Goal: Task Accomplishment & Management: Complete application form

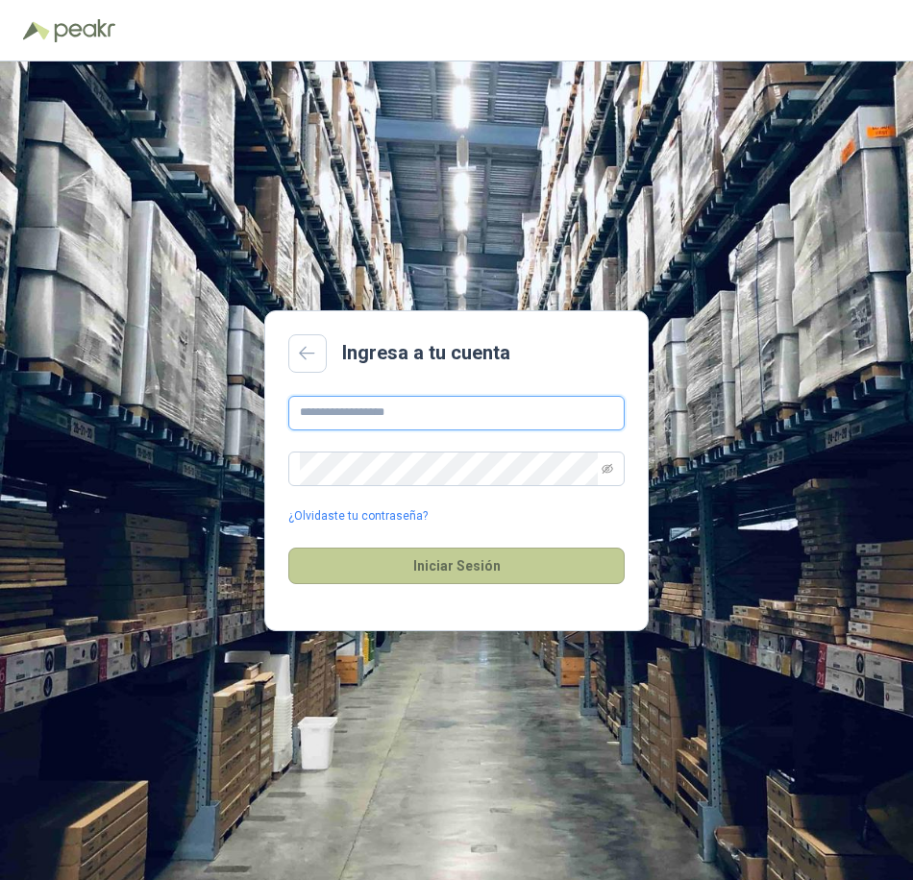
type input "**********"
click at [403, 564] on button "Iniciar Sesión" at bounding box center [456, 566] width 336 height 37
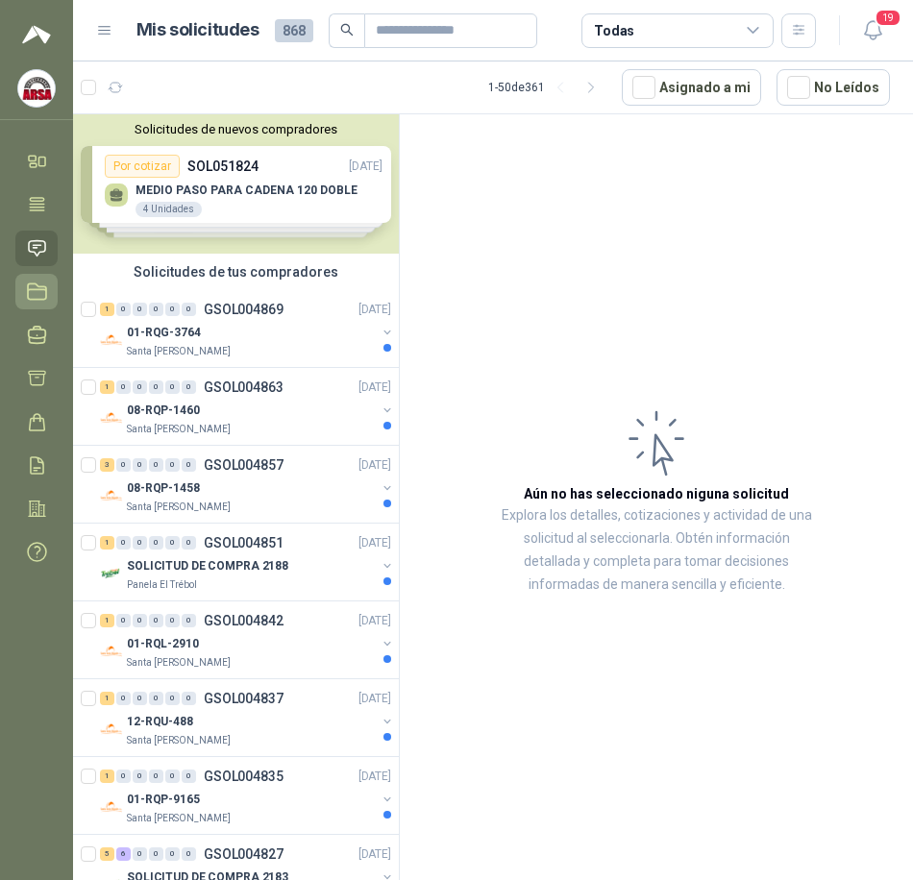
click at [39, 286] on icon at bounding box center [37, 290] width 18 height 15
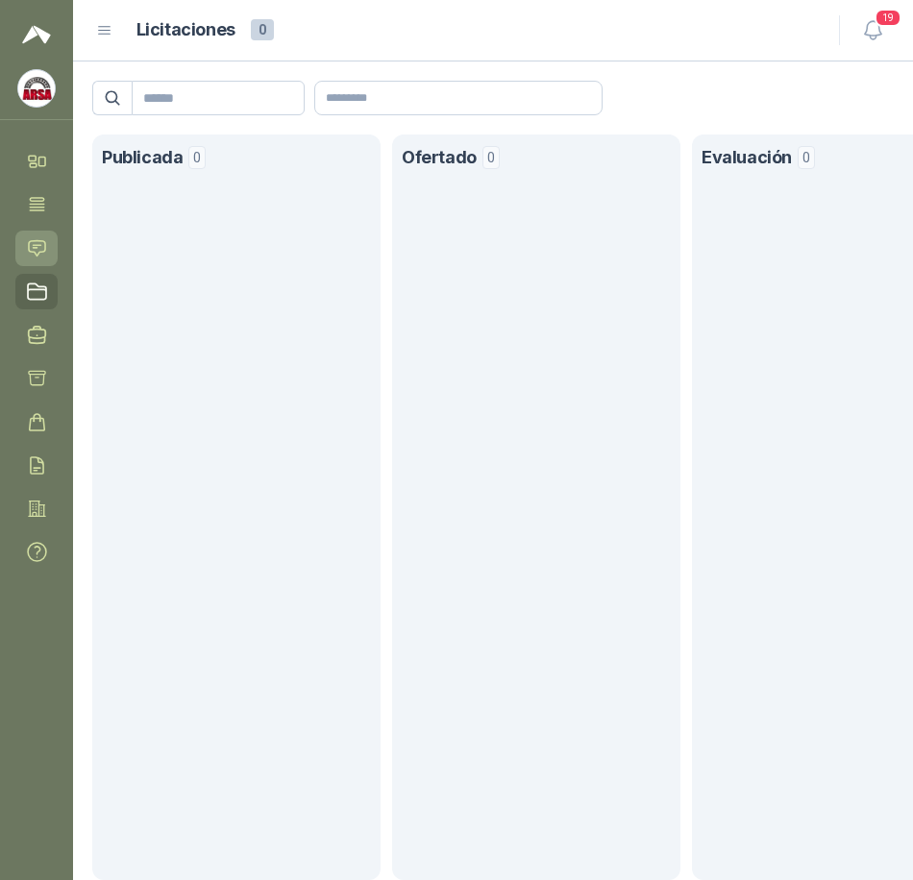
click at [36, 239] on icon at bounding box center [37, 248] width 20 height 20
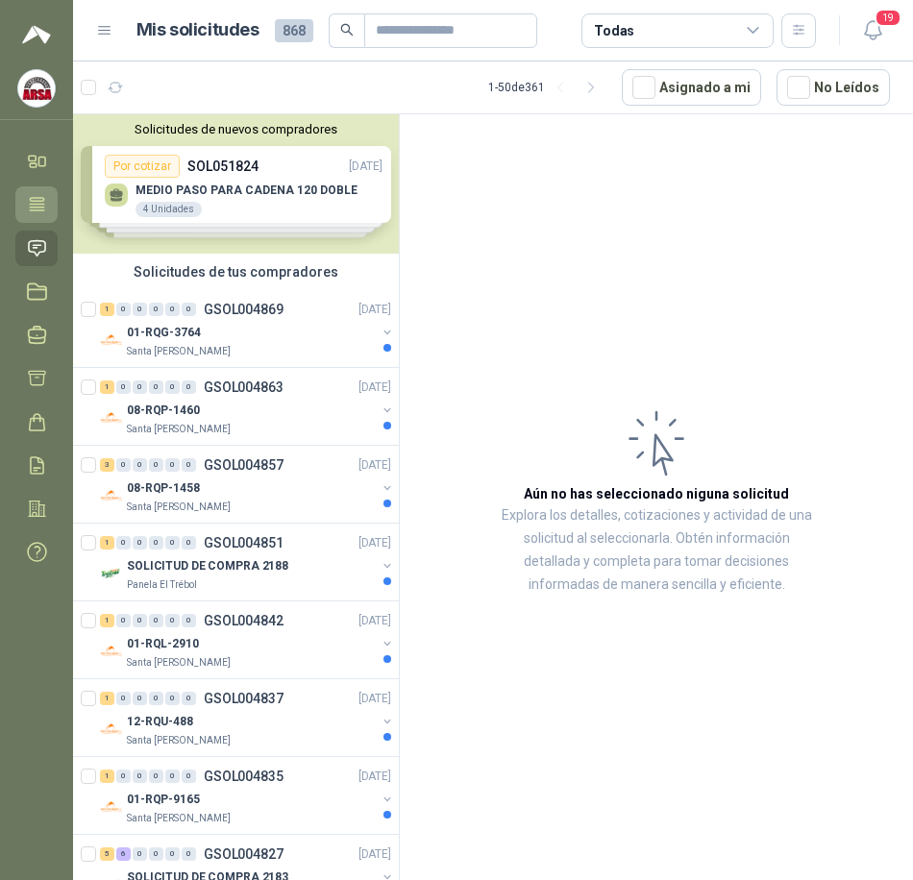
click at [41, 201] on icon at bounding box center [37, 204] width 14 height 12
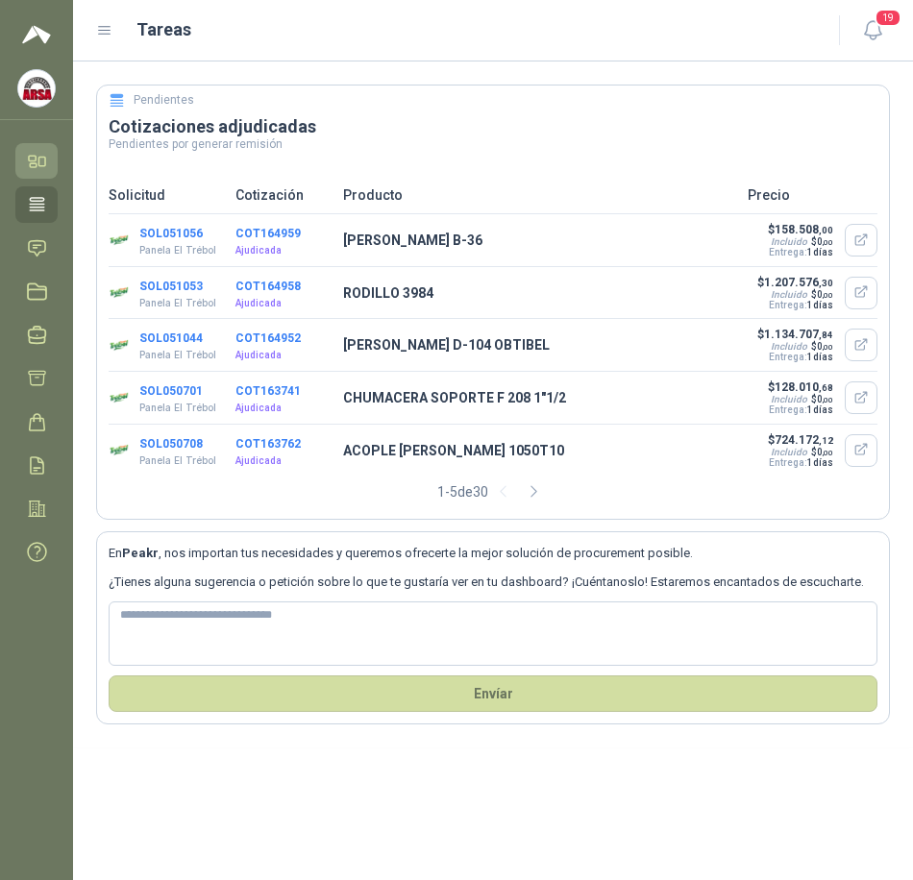
click at [45, 158] on icon at bounding box center [42, 162] width 7 height 9
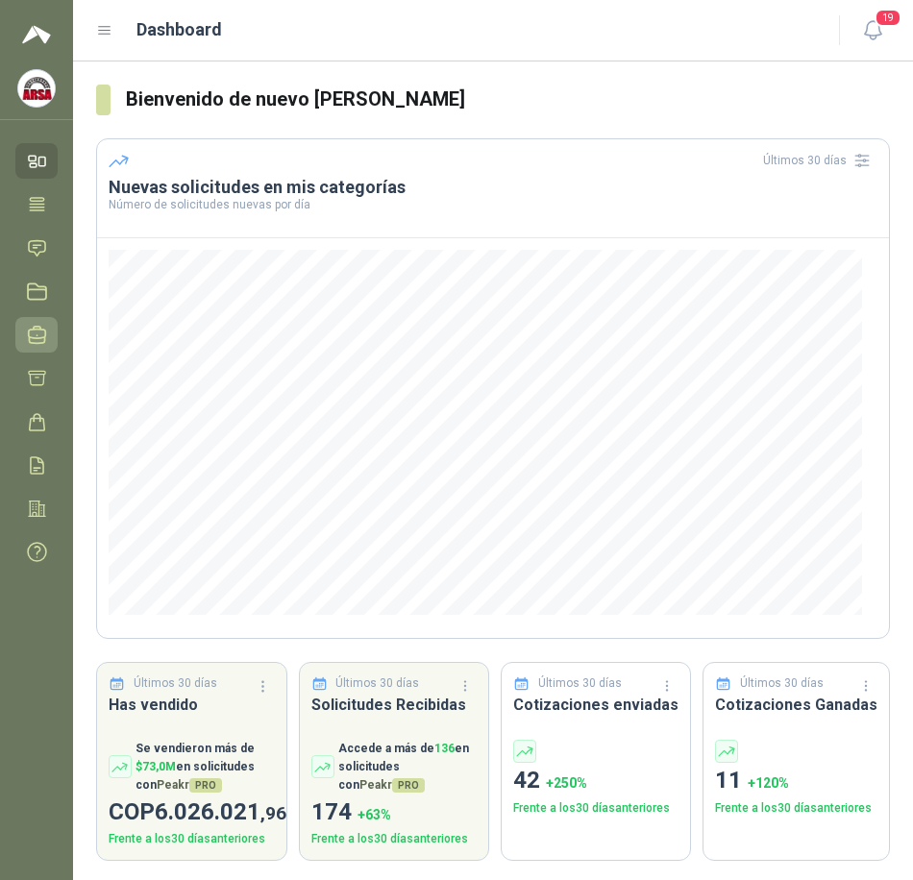
click at [43, 336] on icon at bounding box center [37, 335] width 20 height 20
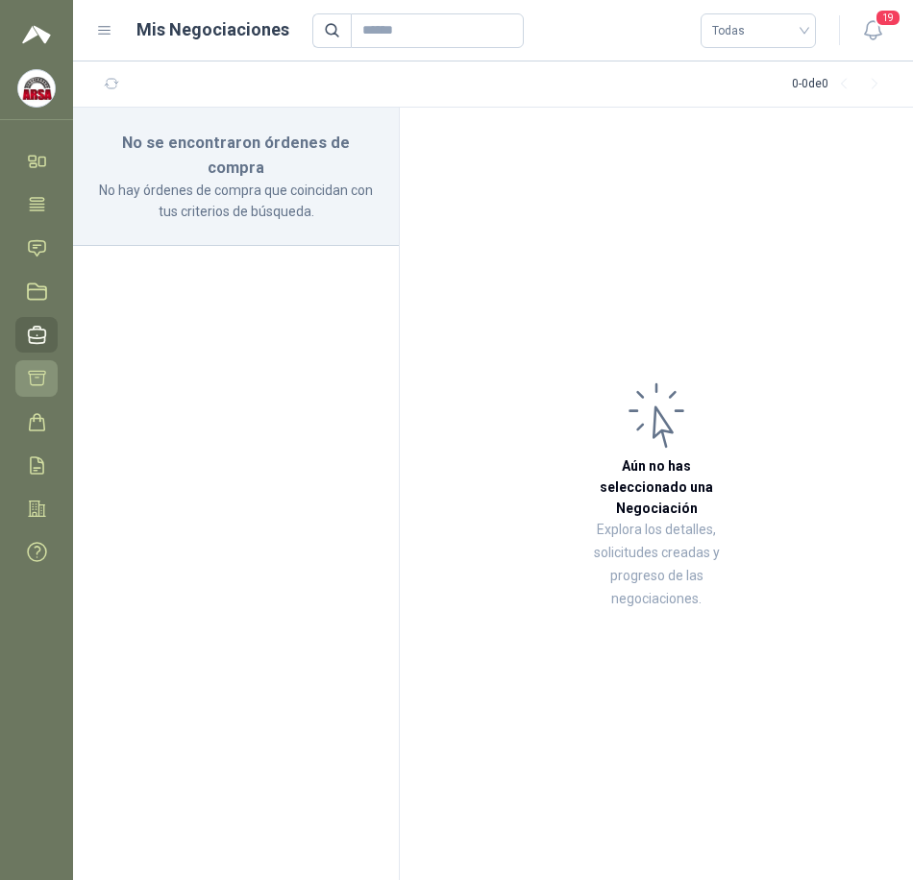
click at [37, 379] on icon at bounding box center [37, 378] width 20 height 20
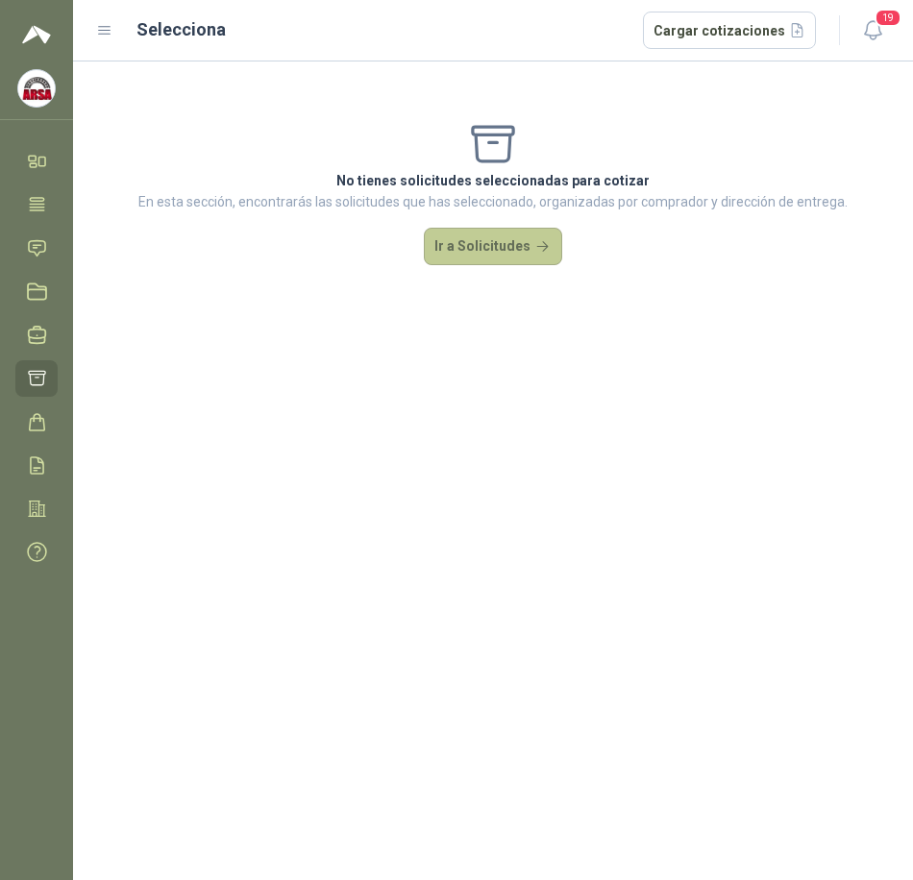
click at [510, 237] on button "Ir a Solicitudes" at bounding box center [493, 247] width 138 height 38
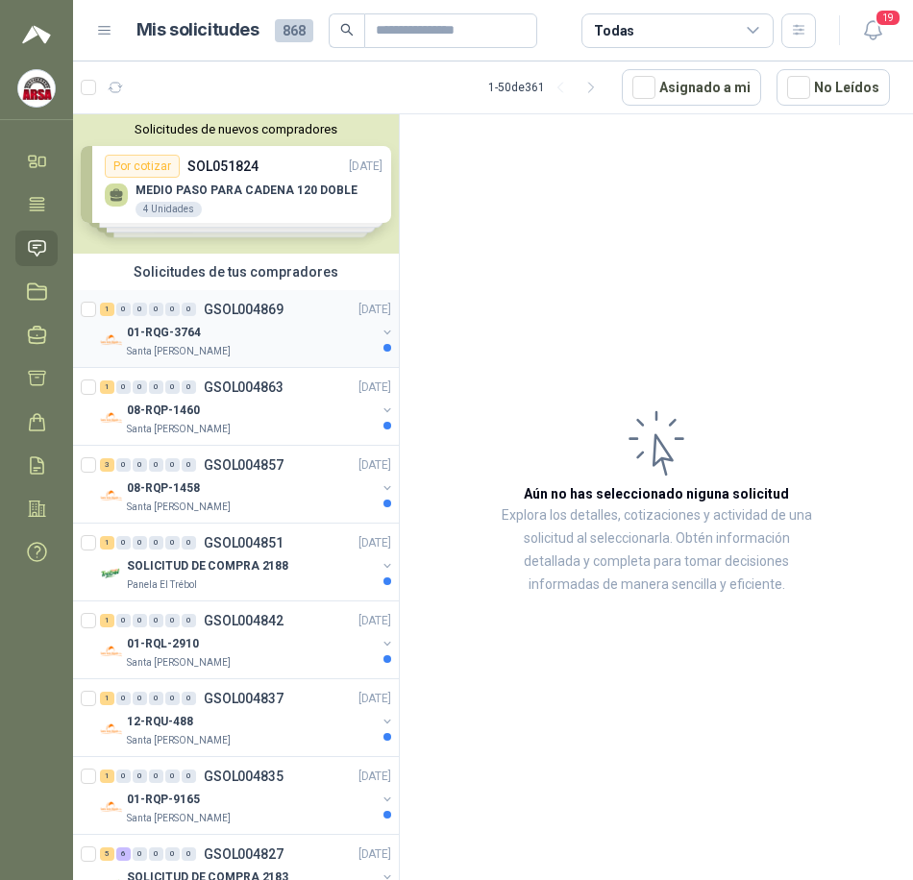
click at [324, 329] on div "01-RQG-3764" at bounding box center [251, 332] width 249 height 23
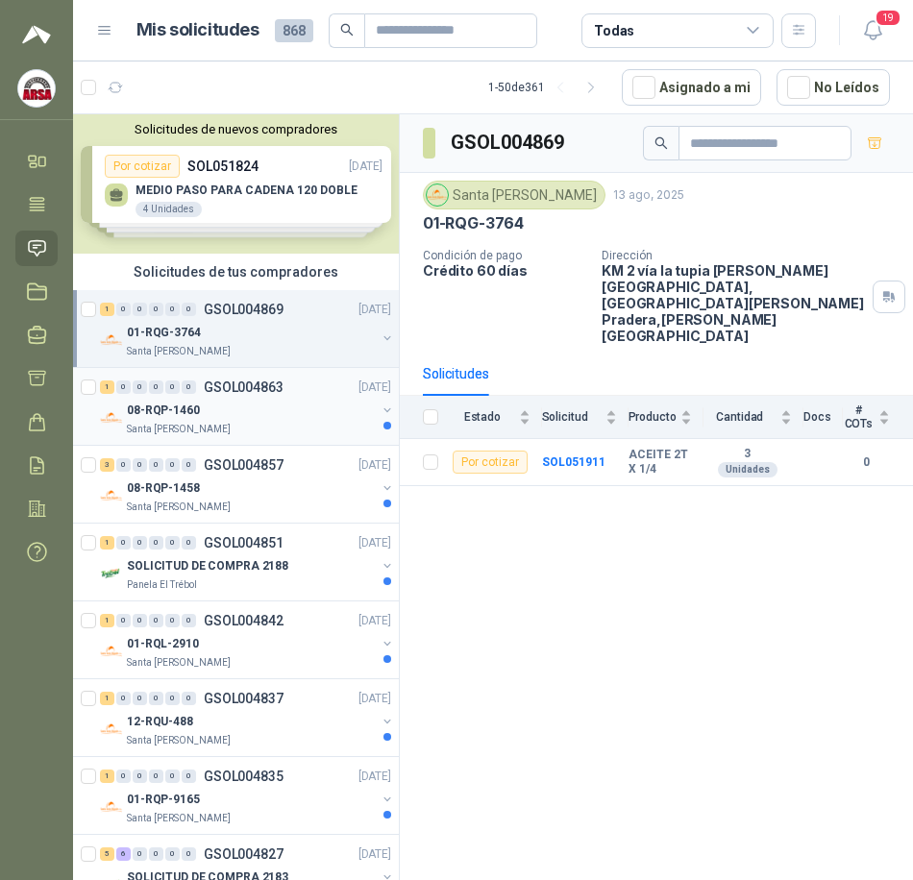
click at [225, 410] on div "08-RQP-1460" at bounding box center [251, 410] width 249 height 23
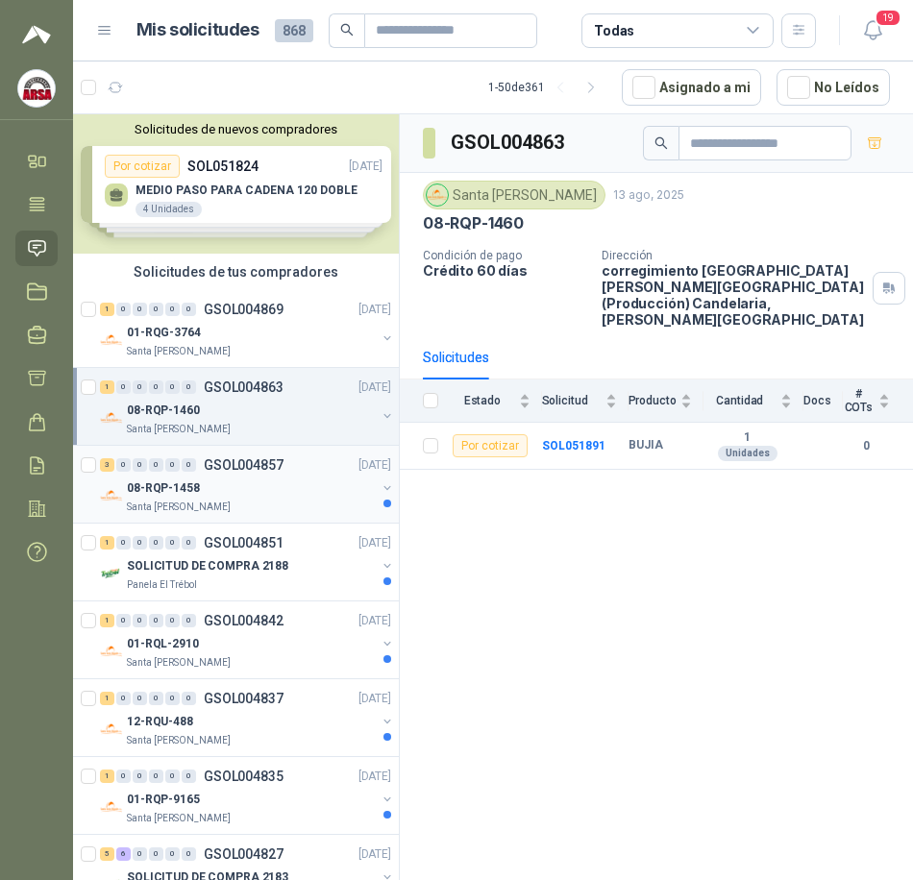
click at [220, 478] on div "08-RQP-1458" at bounding box center [251, 487] width 249 height 23
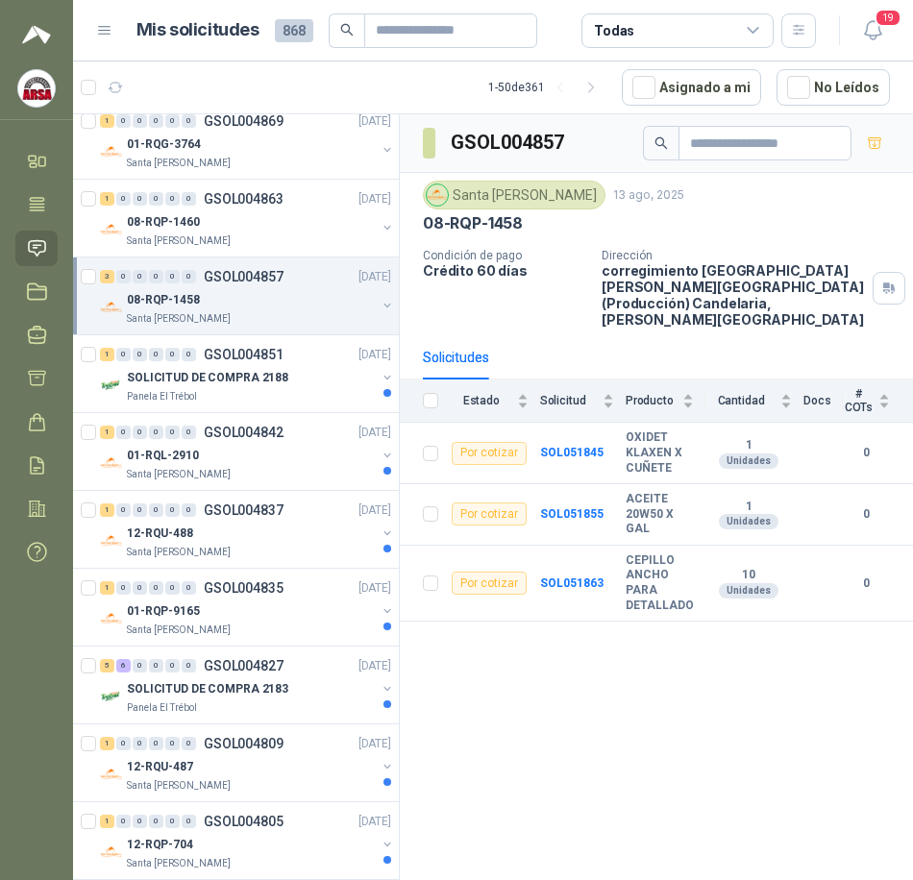
scroll to position [192, 0]
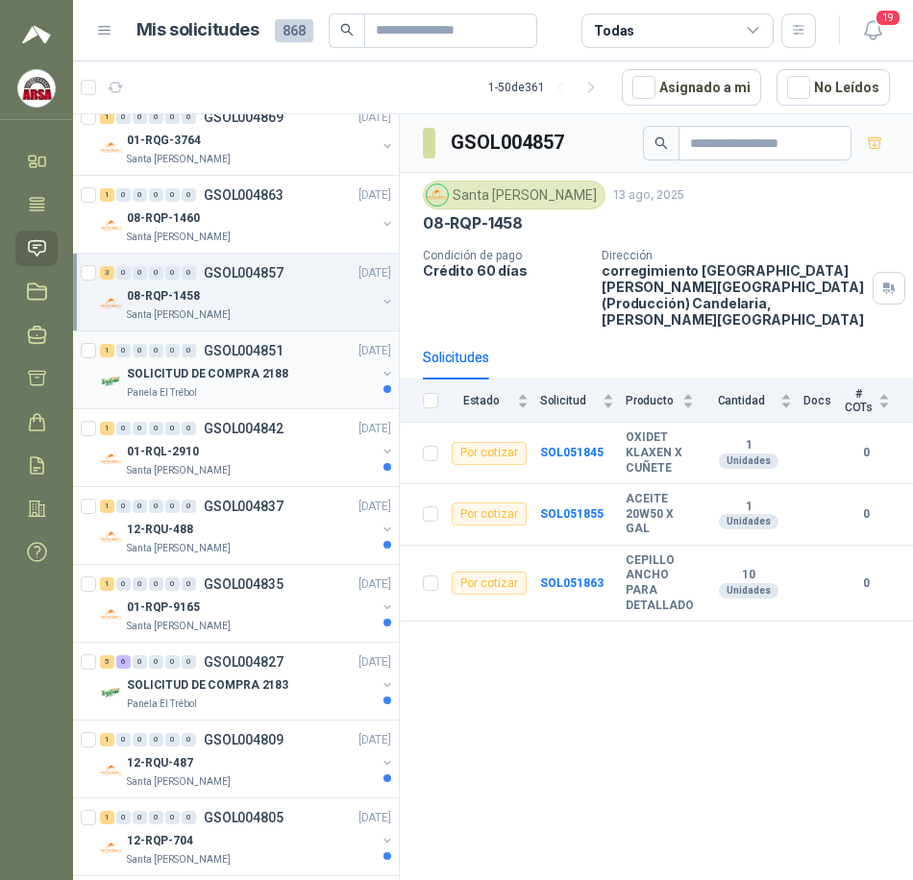
click at [248, 365] on p "SOLICITUD DE COMPRA 2188" at bounding box center [207, 374] width 161 height 18
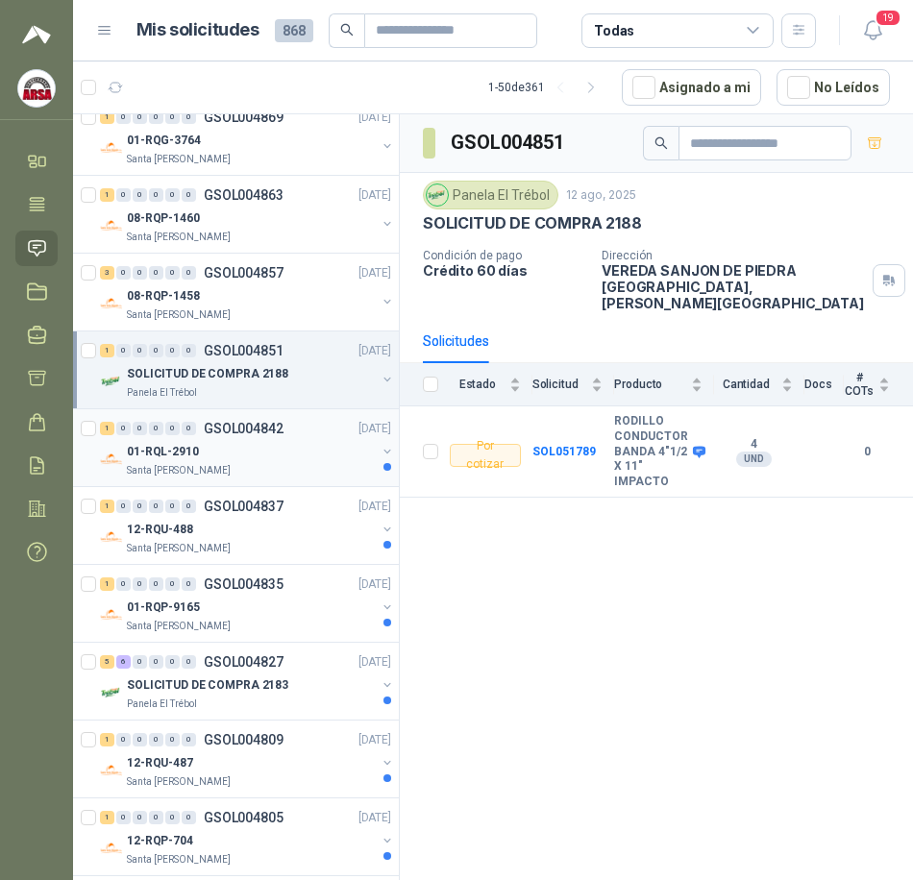
click at [248, 469] on div "Santa [PERSON_NAME]" at bounding box center [251, 470] width 249 height 15
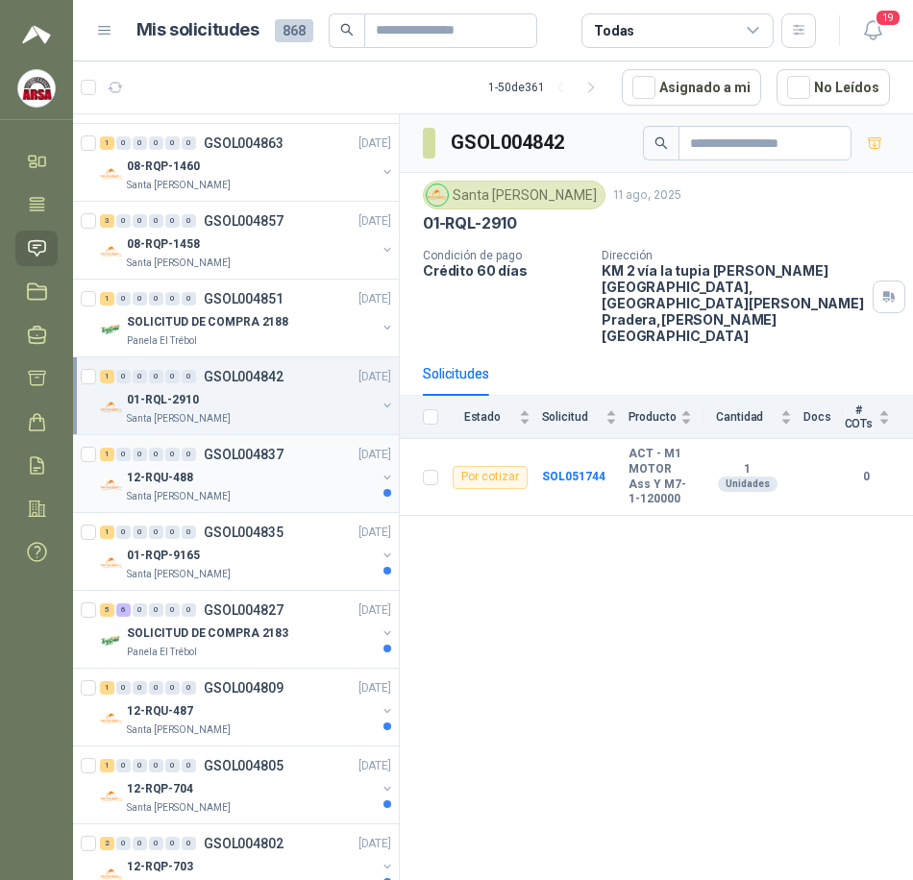
scroll to position [288, 0]
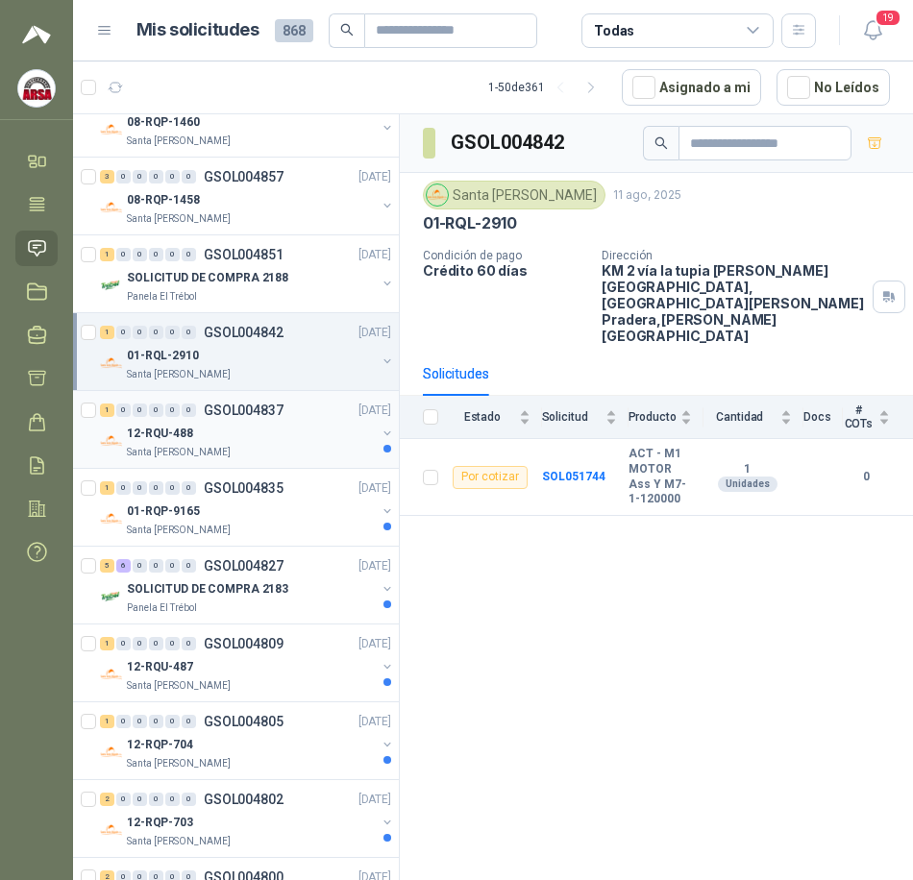
click at [249, 448] on div "Santa [PERSON_NAME]" at bounding box center [251, 452] width 249 height 15
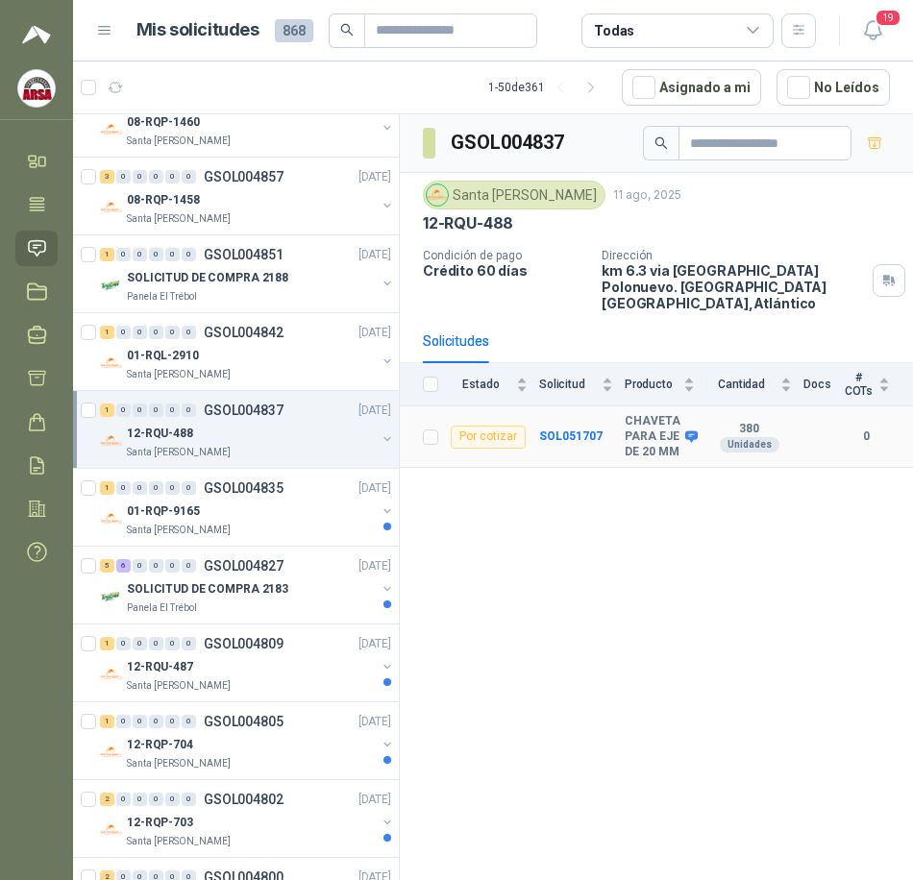
click at [459, 431] on div "Por cotizar" at bounding box center [488, 437] width 75 height 23
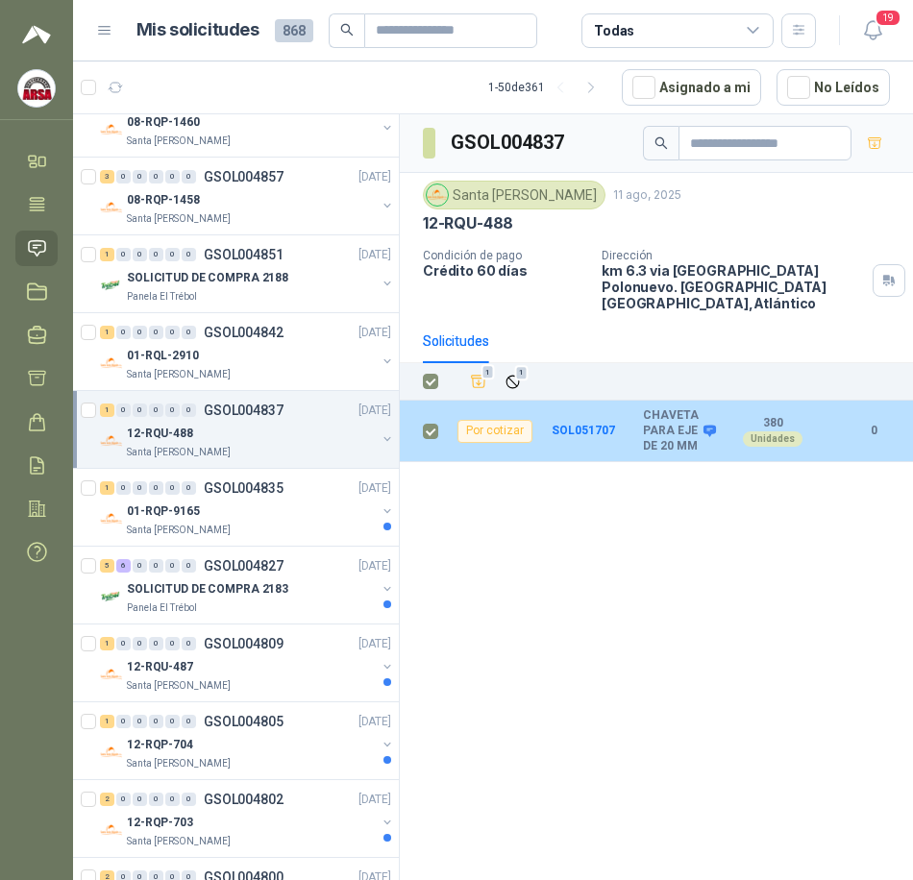
click at [773, 416] on b "380" at bounding box center [772, 423] width 97 height 15
click at [557, 411] on td "SOL051707" at bounding box center [596, 431] width 91 height 61
click at [567, 424] on b "SOL051707" at bounding box center [582, 430] width 63 height 13
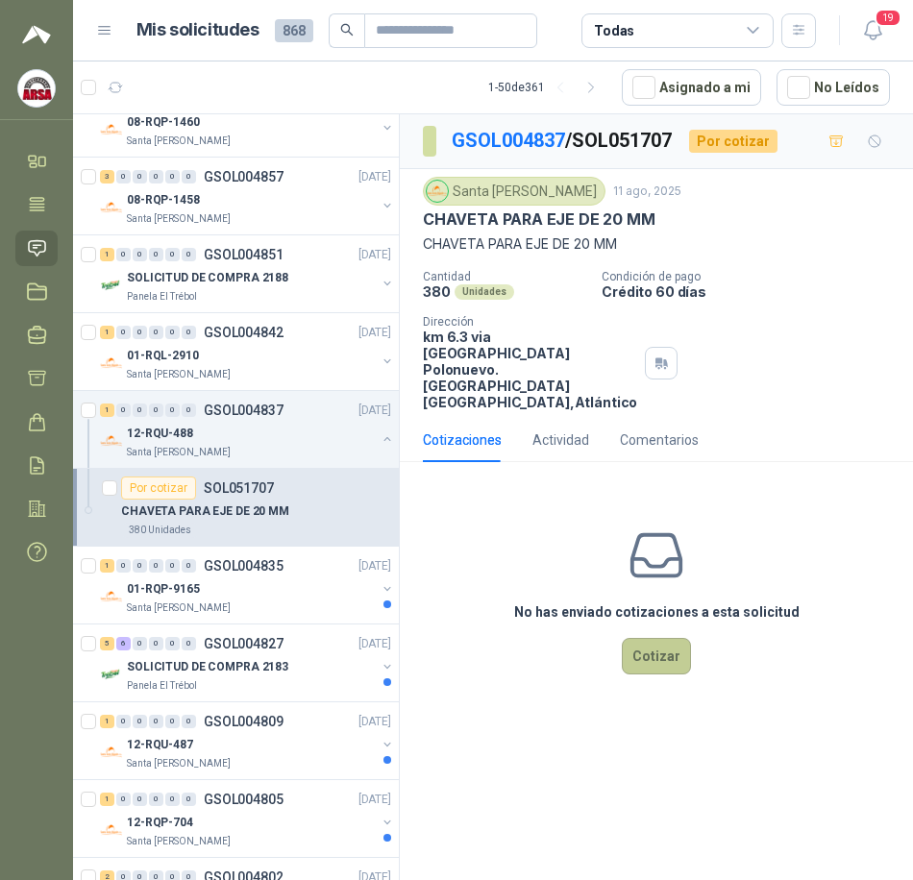
click at [667, 674] on button "Cotizar" at bounding box center [656, 656] width 69 height 37
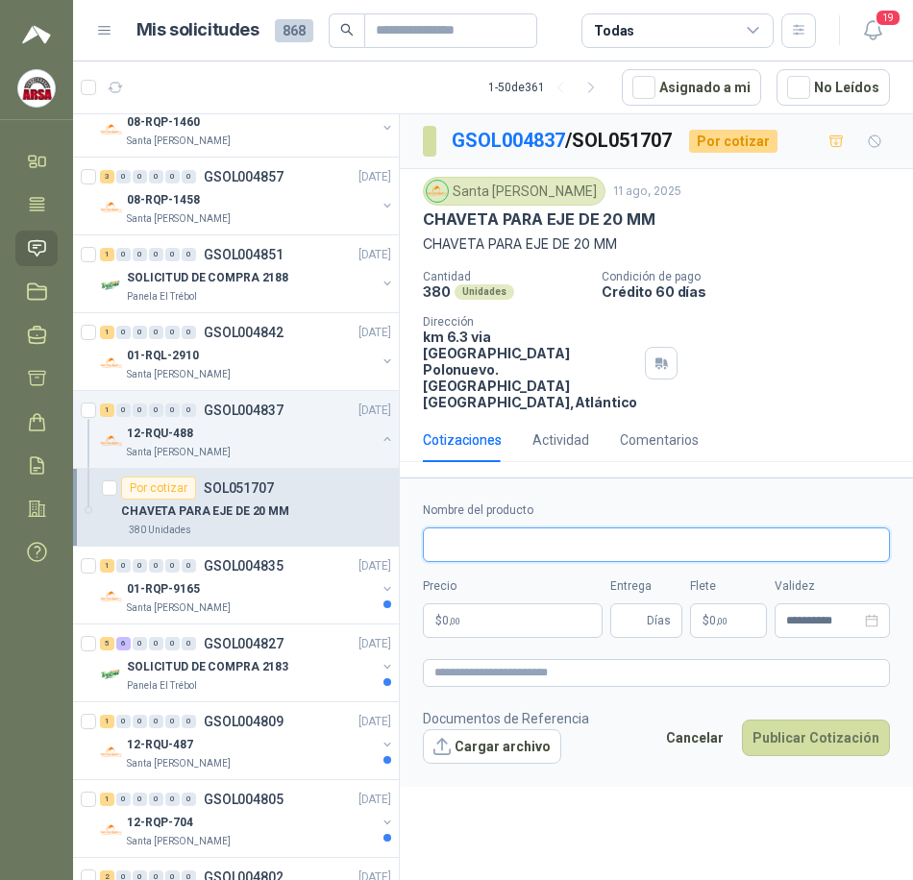
click at [498, 562] on input "Nombre del producto" at bounding box center [656, 544] width 467 height 35
type input "***"
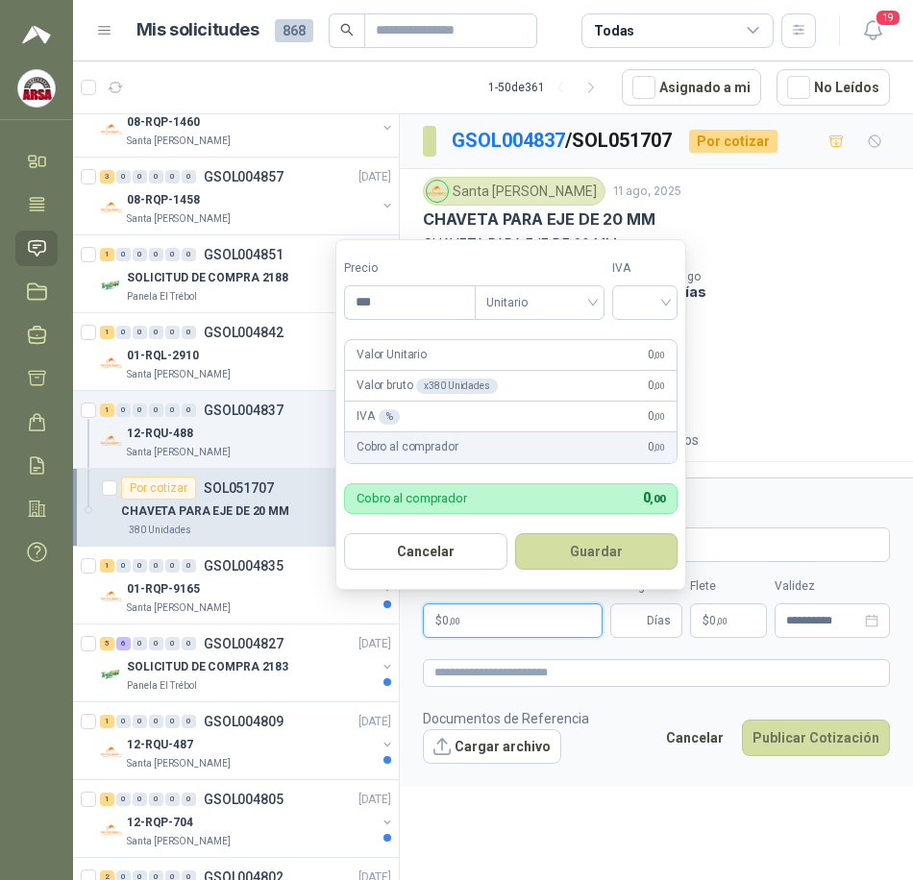
drag, startPoint x: 460, startPoint y: 639, endPoint x: 398, endPoint y: 636, distance: 62.5
click at [398, 636] on div "Solicitudes de nuevos compradores Por cotizar SOL051824 [DATE] MEDIO PASO PARA …" at bounding box center [493, 499] width 840 height 773
drag, startPoint x: 432, startPoint y: 299, endPoint x: 327, endPoint y: 304, distance: 105.8
click at [327, 304] on body "[PERSON_NAME] ARSA Inicio Tareas Solicitudes Licitaciones Negociaciones Cotizar…" at bounding box center [456, 440] width 913 height 880
type input "*****"
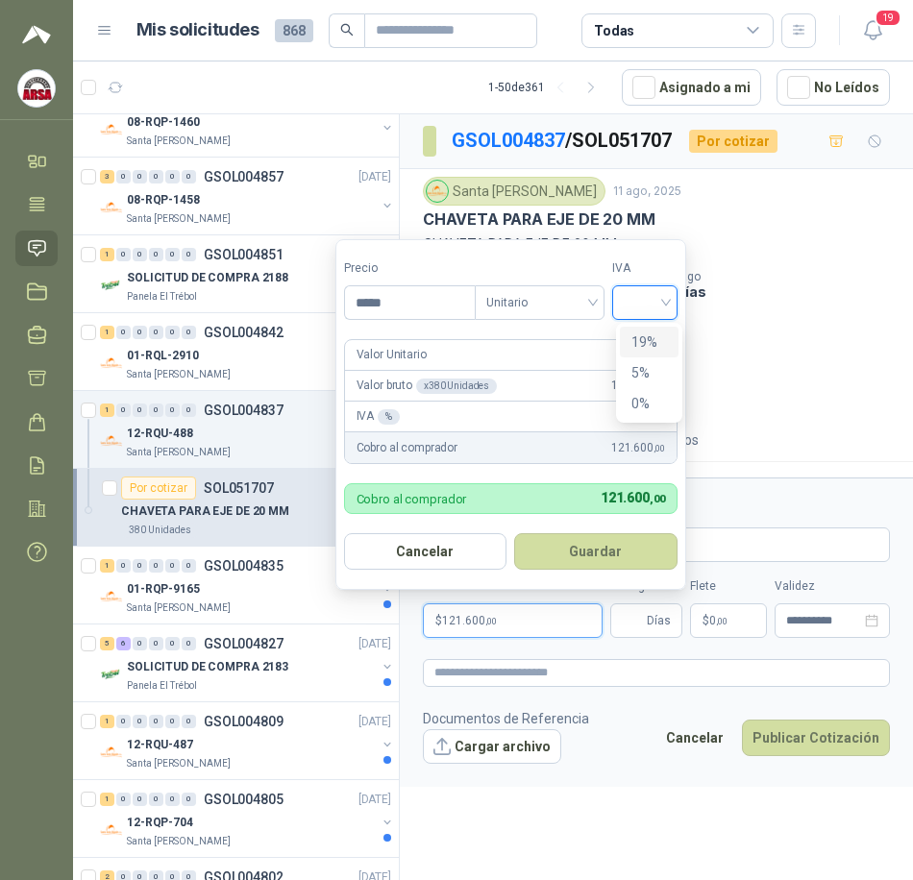
click at [629, 304] on input "search" at bounding box center [644, 300] width 42 height 29
click at [645, 345] on div "19%" at bounding box center [649, 341] width 36 height 21
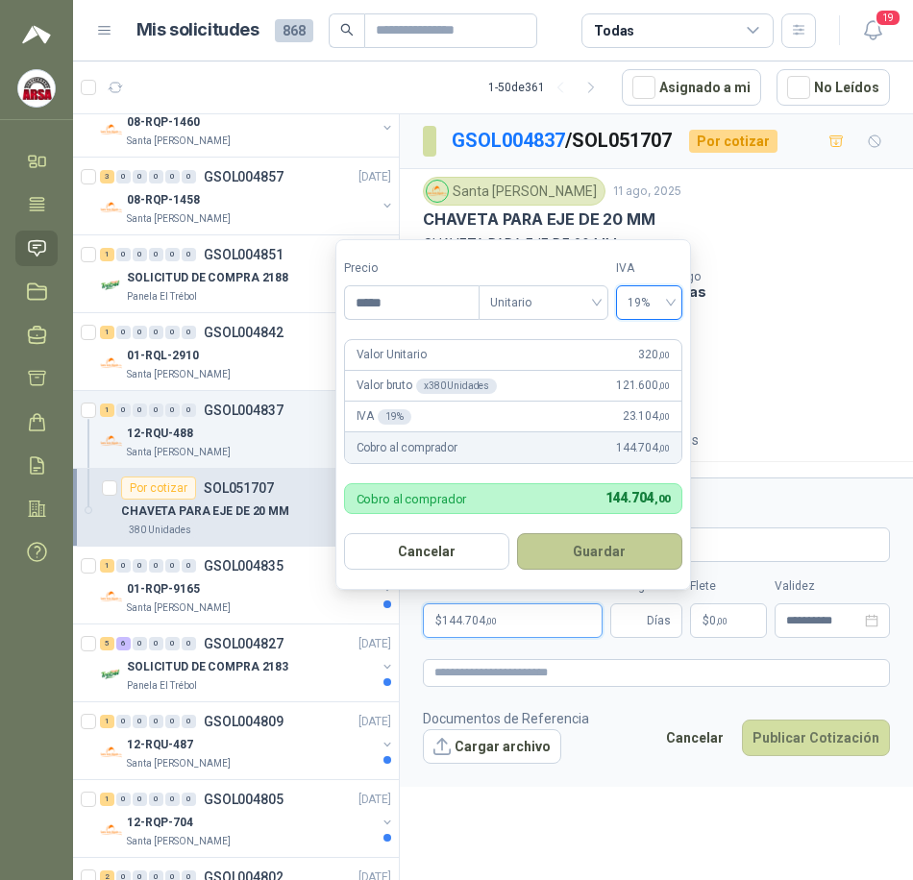
click at [632, 548] on button "Guardar" at bounding box center [599, 551] width 165 height 37
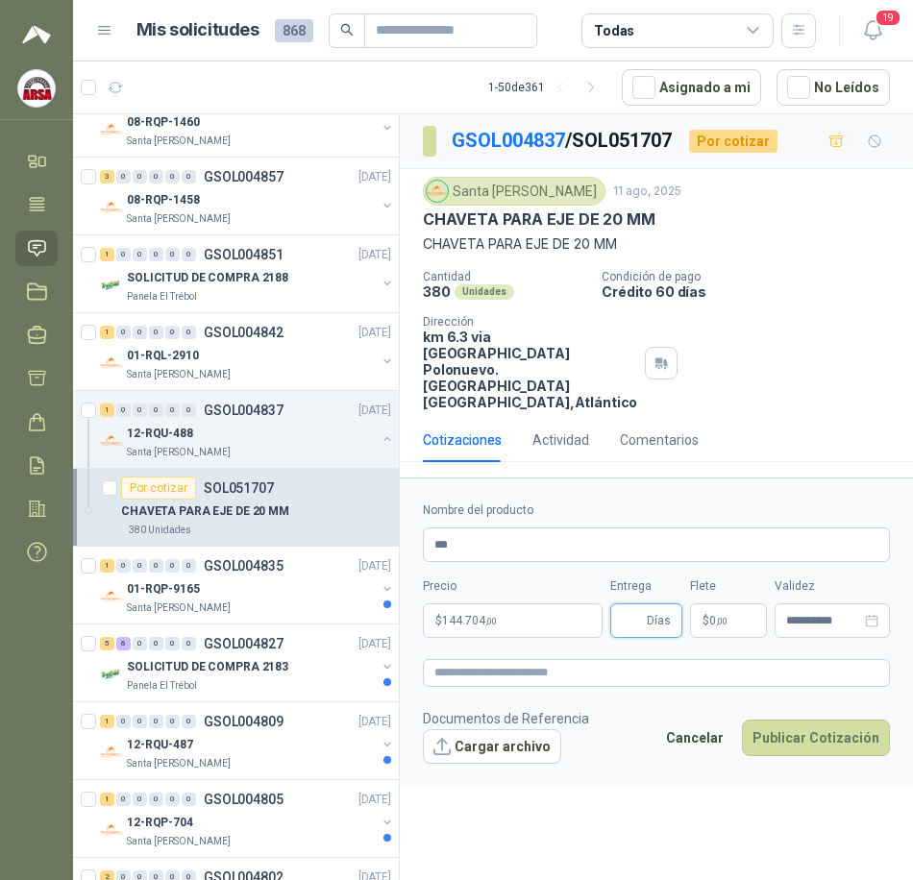
type input "*"
click at [869, 627] on icon "close-circle" at bounding box center [871, 620] width 13 height 13
click at [873, 627] on div at bounding box center [832, 620] width 92 height 13
type input "*"
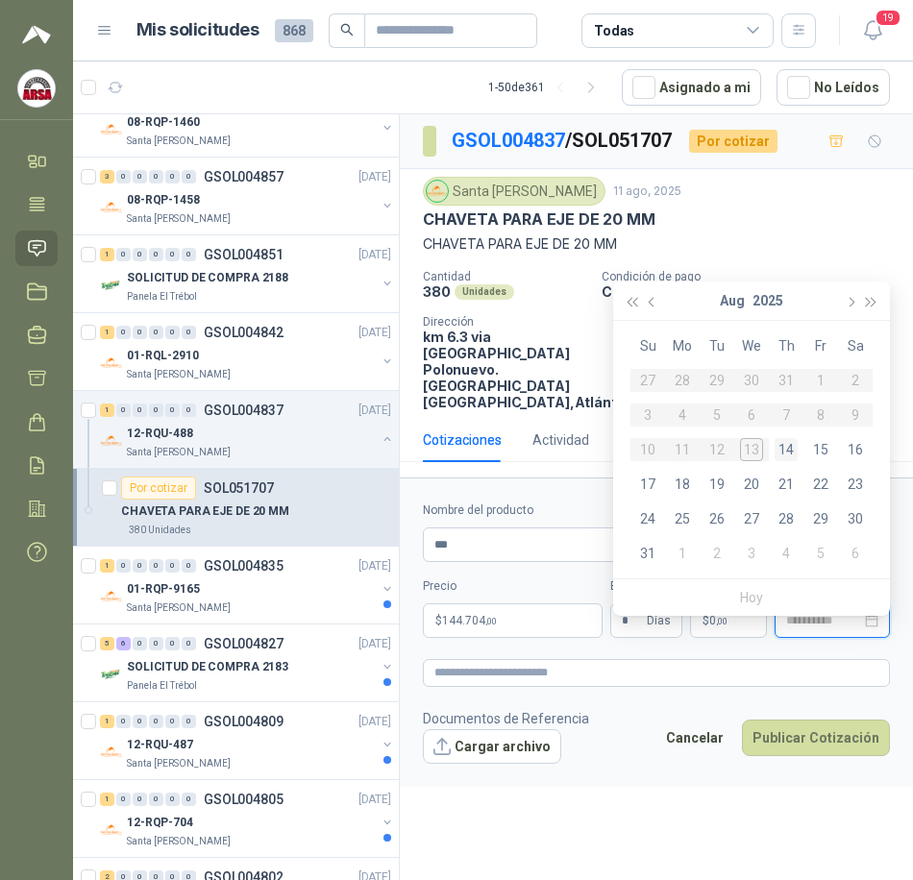
type input "**********"
click at [849, 305] on span "button" at bounding box center [849, 303] width 10 height 10
type input "**********"
click at [849, 407] on div "13" at bounding box center [854, 414] width 23 height 23
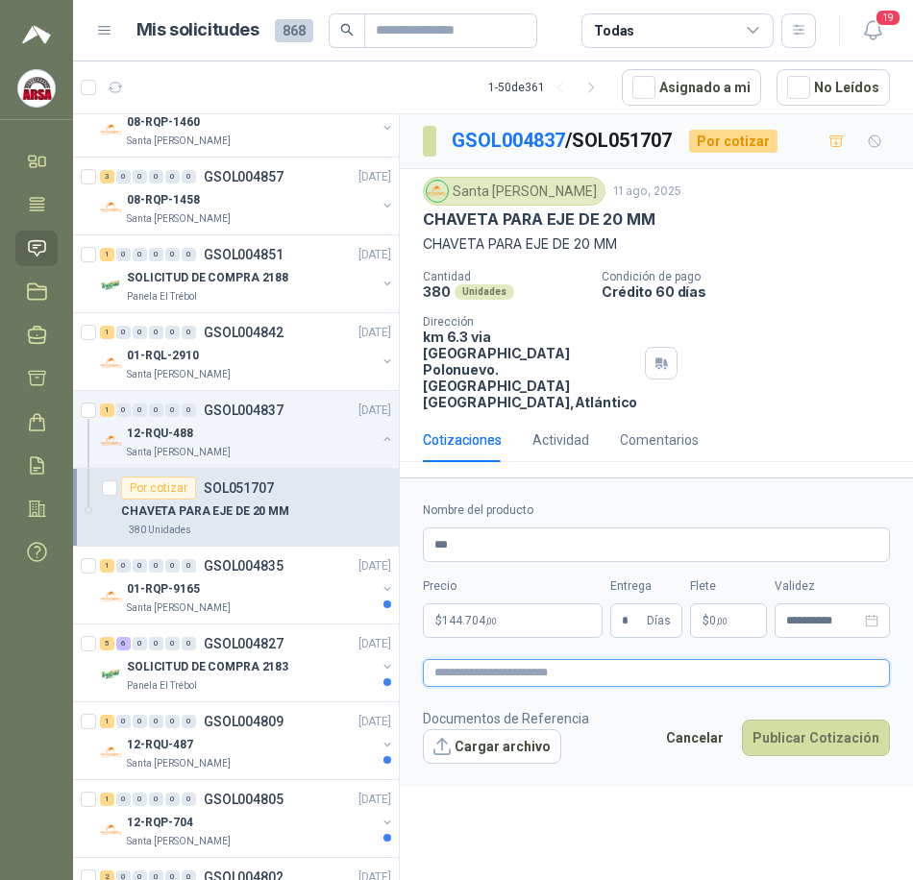
click at [510, 687] on textarea at bounding box center [656, 673] width 467 height 28
type textarea "*"
type textarea "**"
type textarea "***"
type textarea "****"
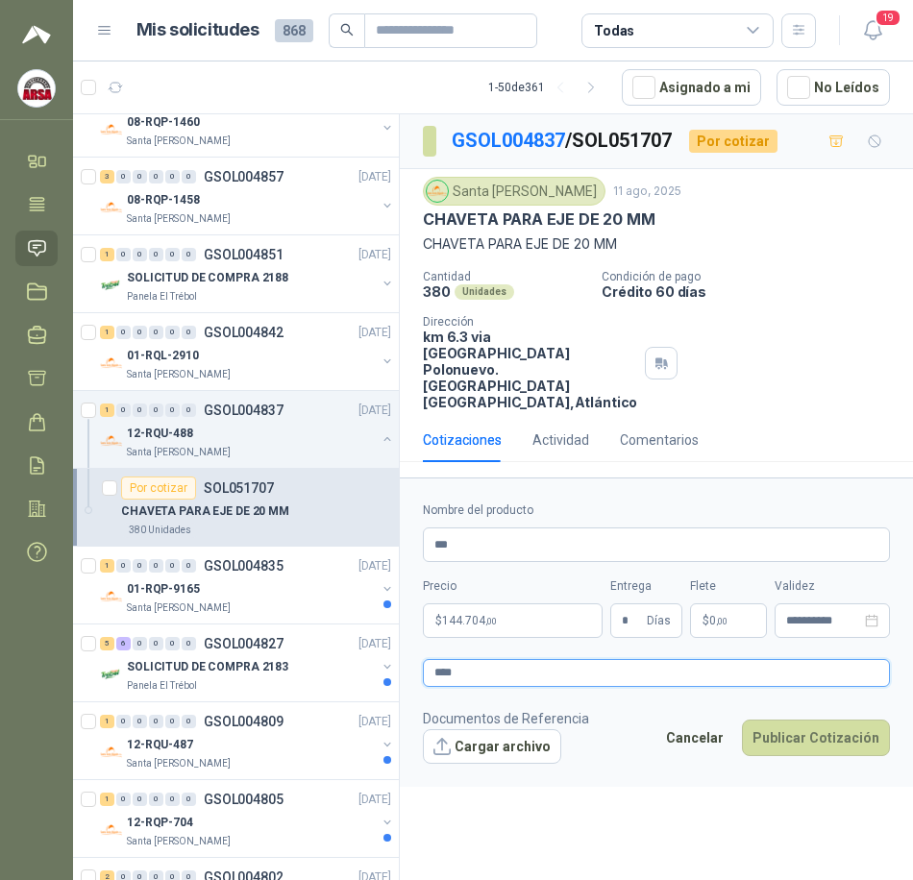
type textarea "*****"
type textarea "******"
type textarea "*******"
type textarea "*********"
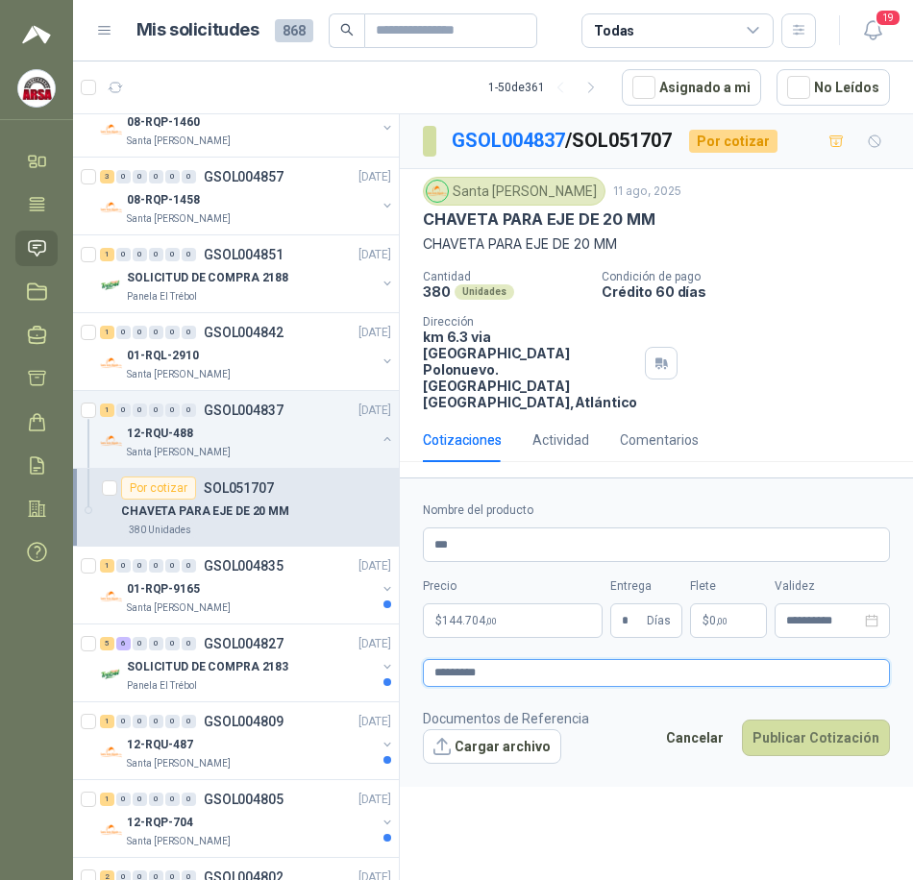
type textarea "**********"
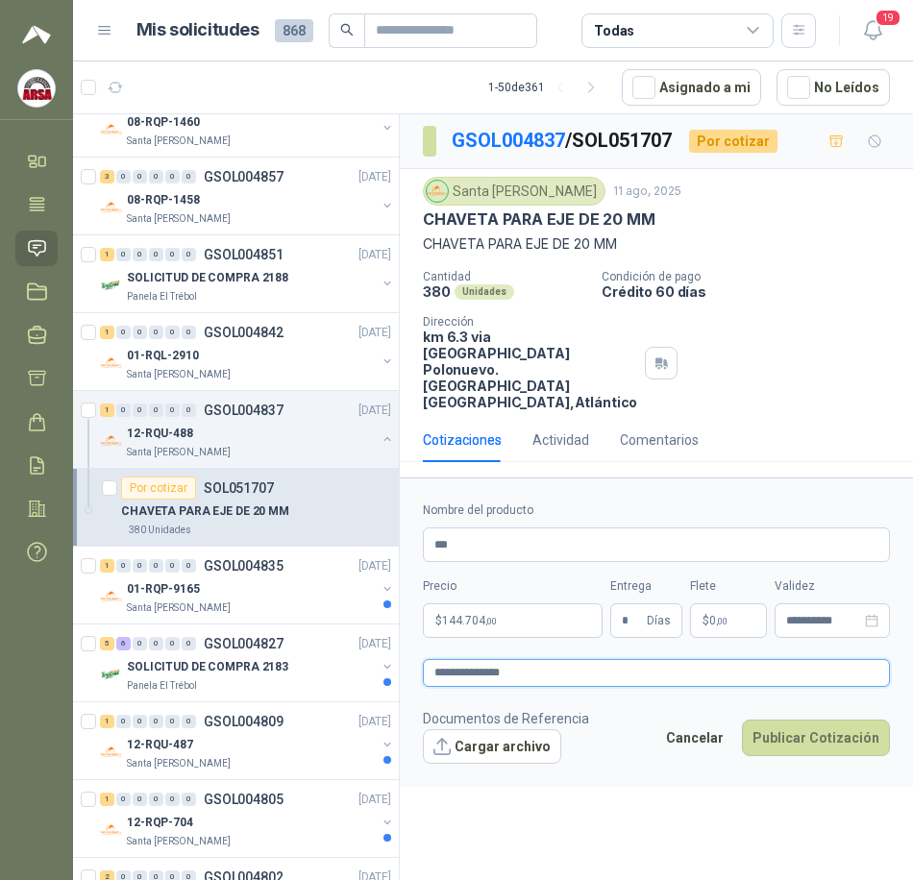
type textarea "**********"
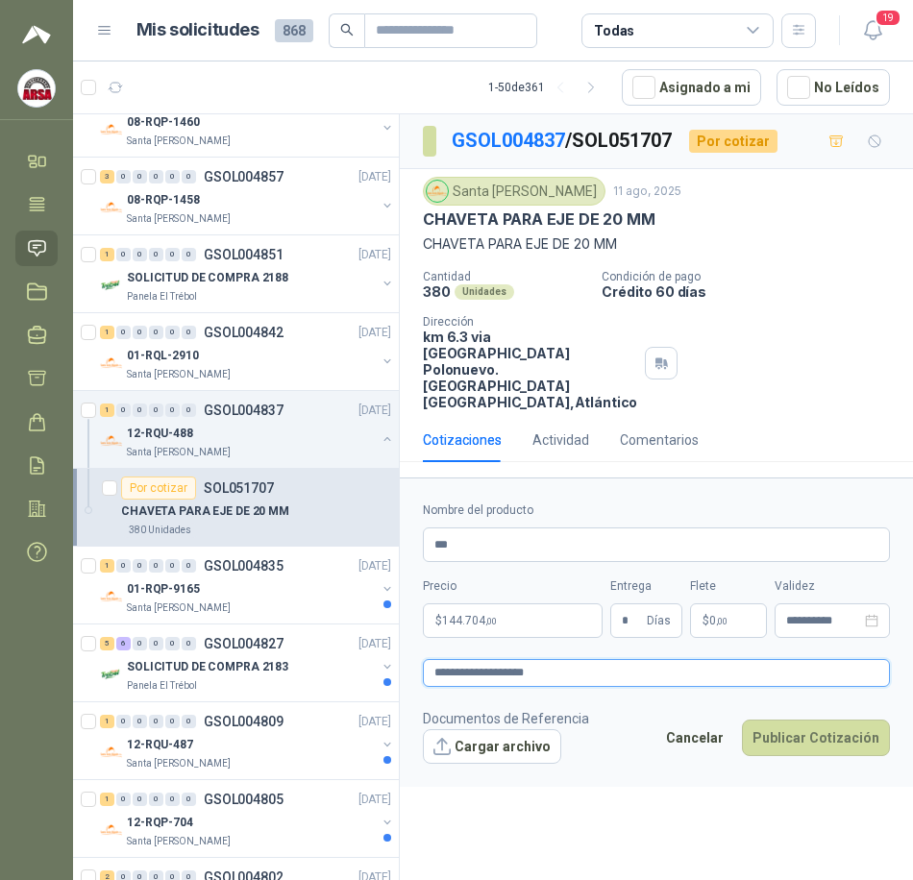
type textarea "**********"
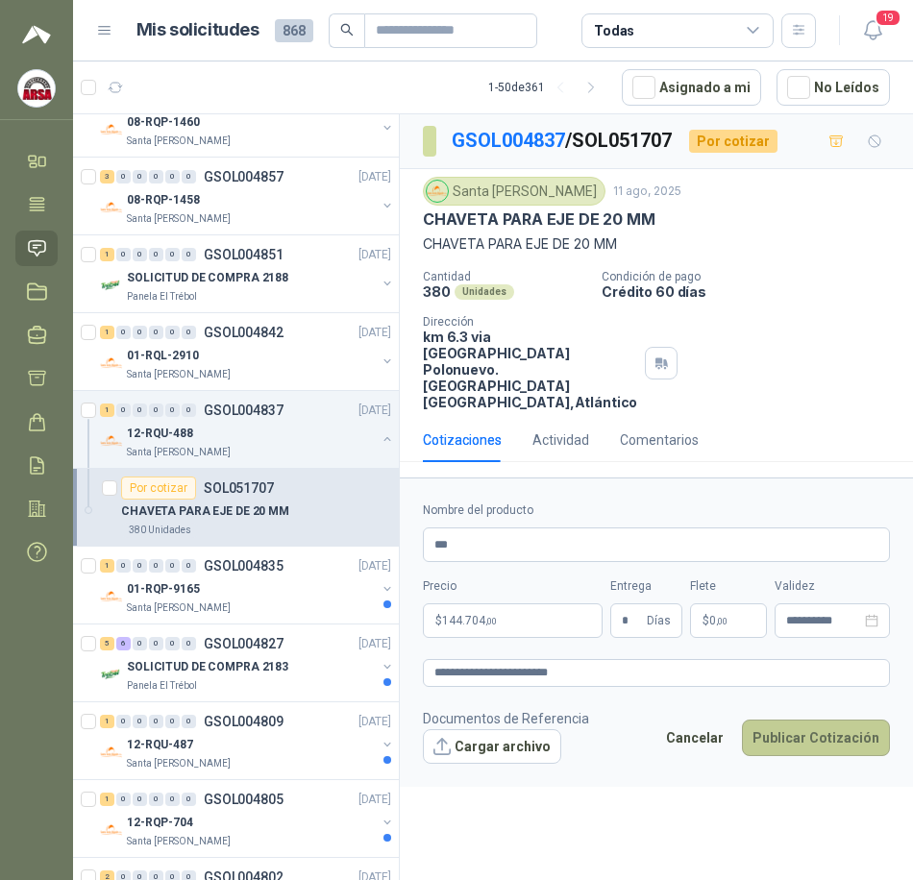
click at [839, 753] on button "Publicar Cotización" at bounding box center [816, 737] width 148 height 37
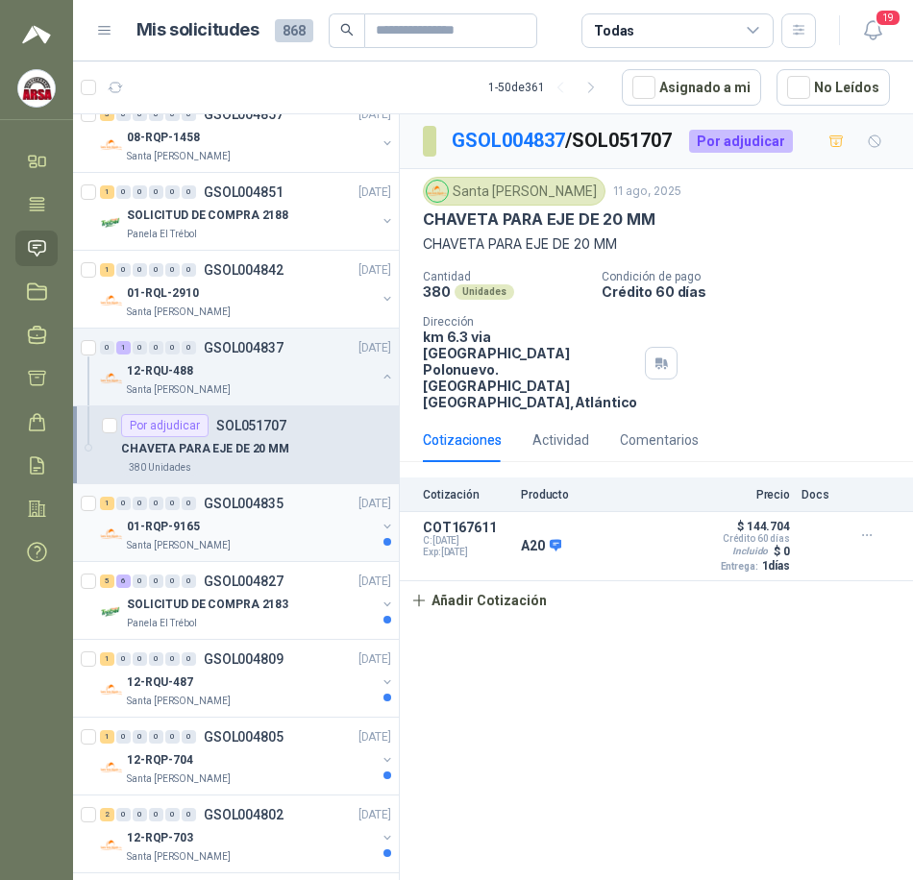
scroll to position [384, 0]
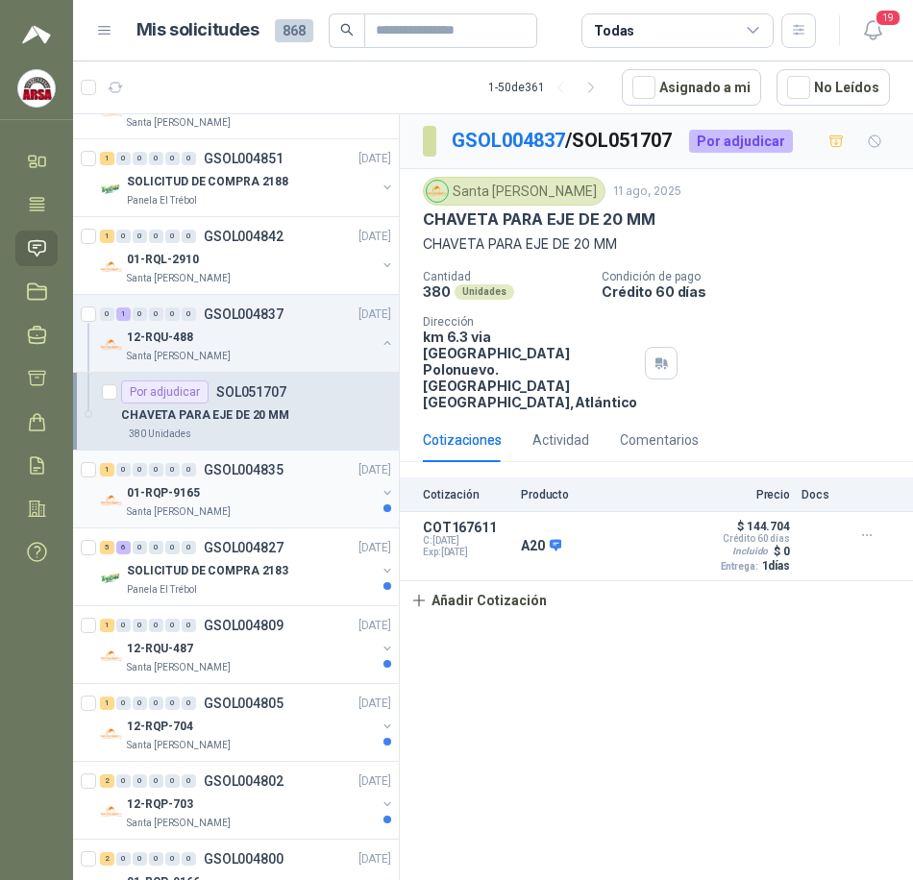
click at [246, 499] on div "01-RQP-9165" at bounding box center [251, 492] width 249 height 23
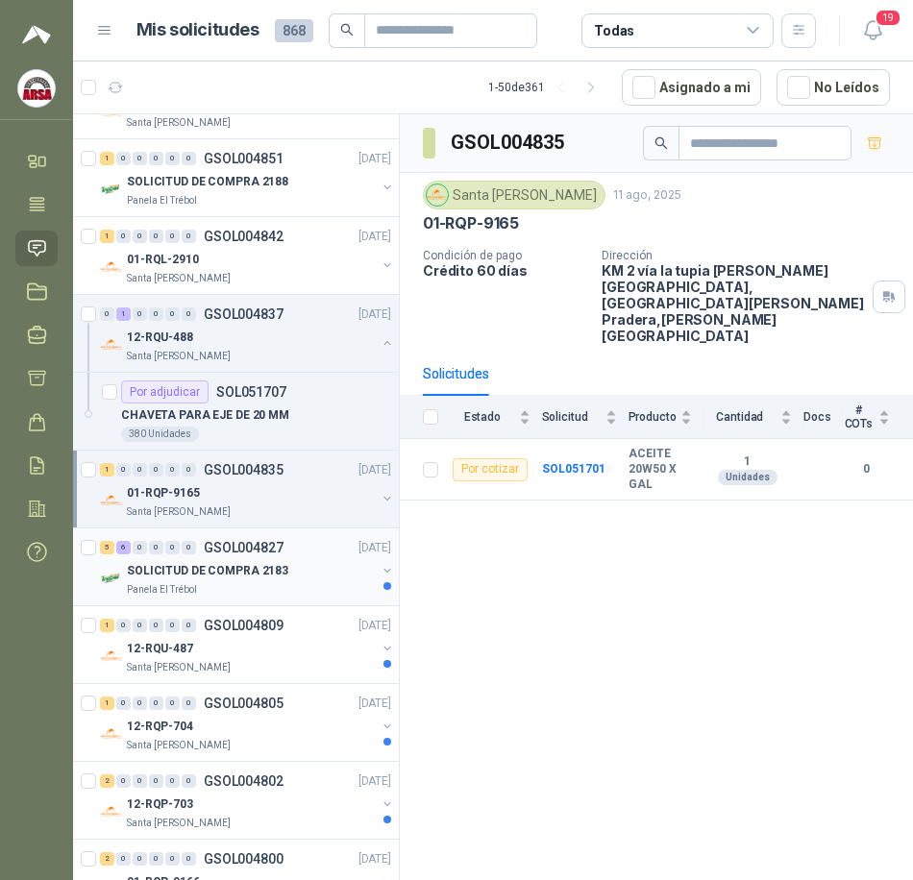
click at [232, 564] on p "SOLICITUD DE COMPRA 2183" at bounding box center [207, 571] width 161 height 18
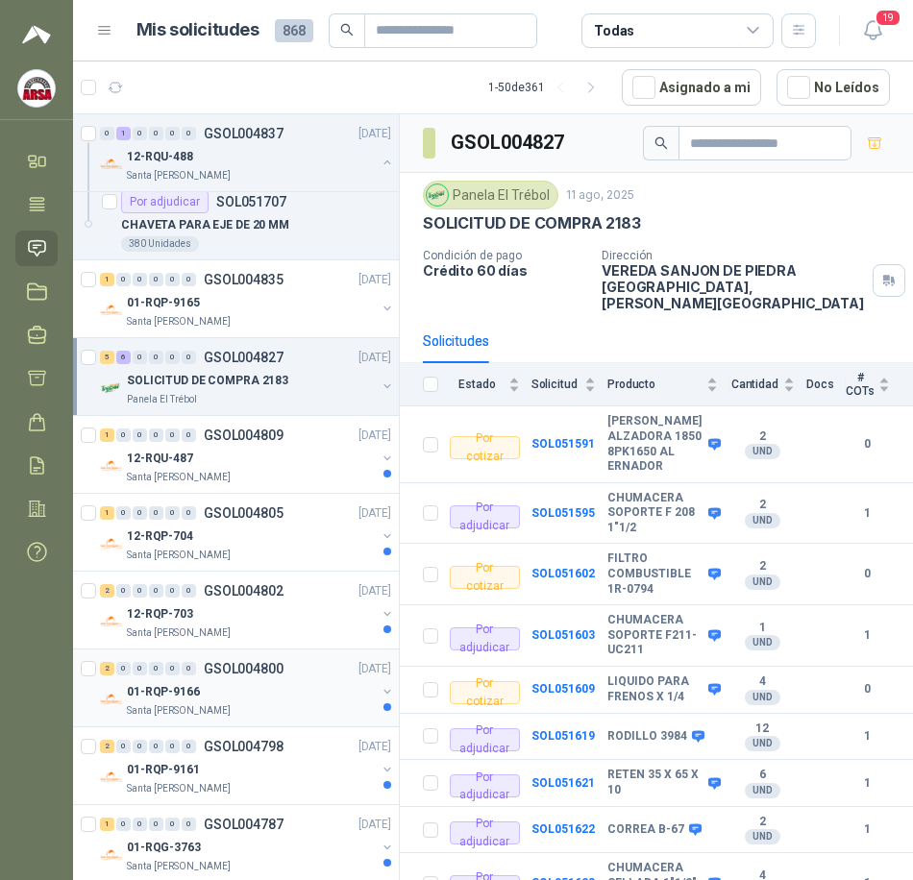
scroll to position [576, 0]
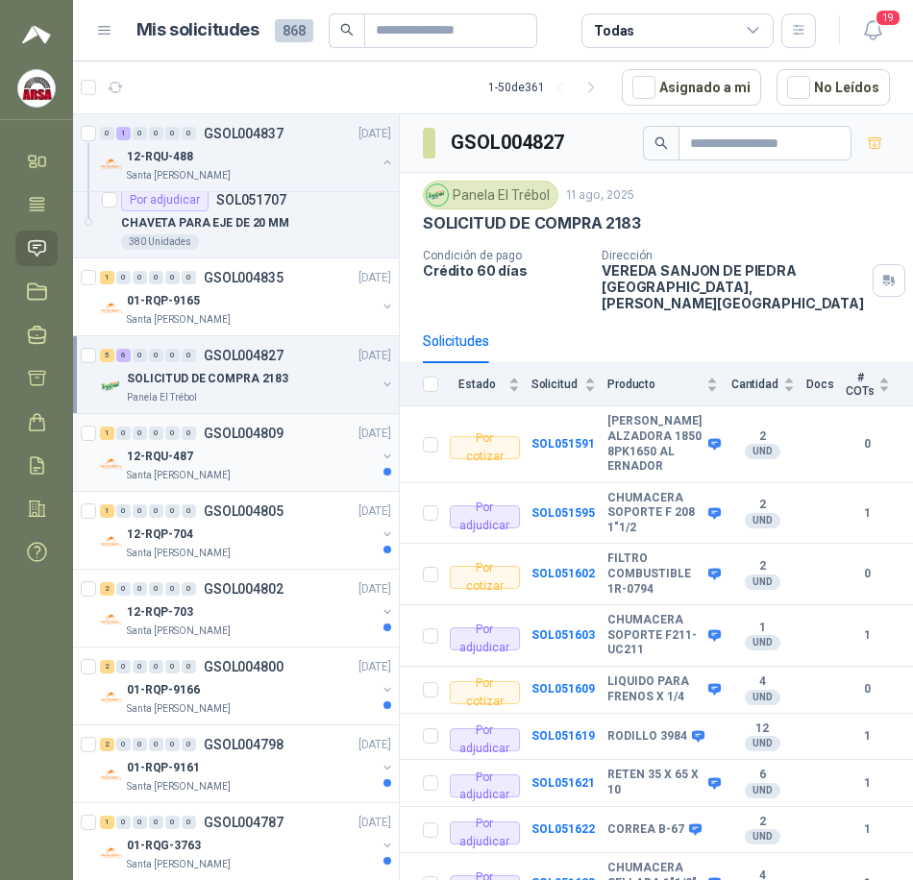
click at [231, 457] on div "12-RQU-487" at bounding box center [251, 456] width 249 height 23
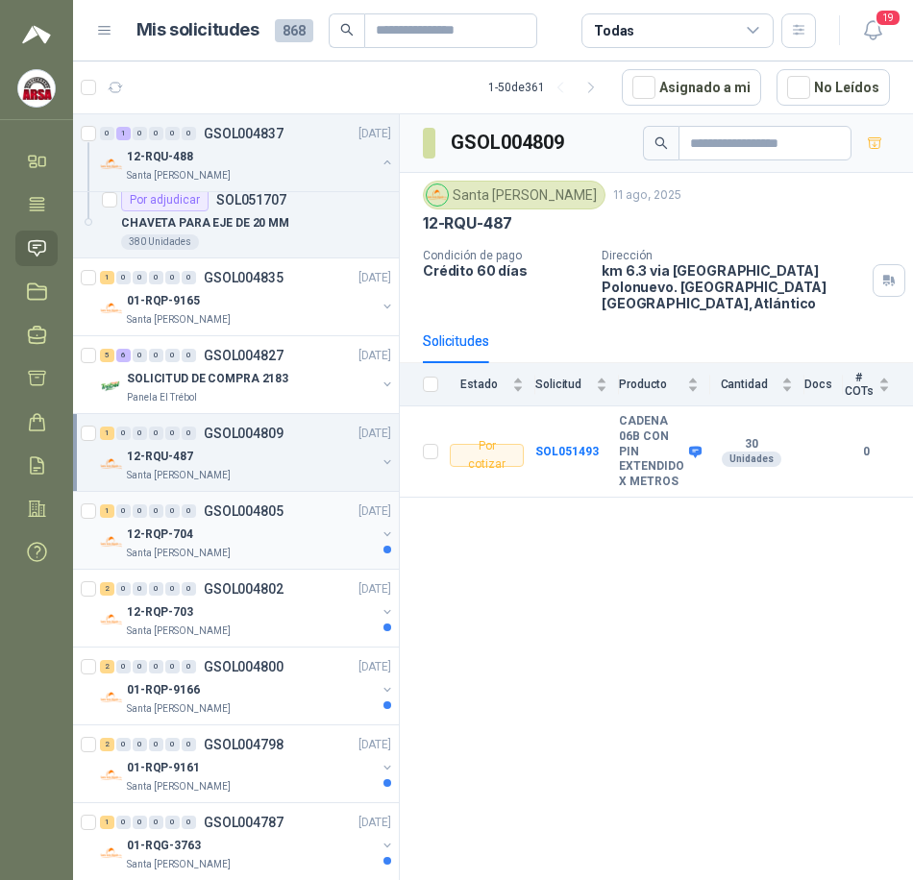
click at [253, 538] on div "12-RQP-704" at bounding box center [251, 534] width 249 height 23
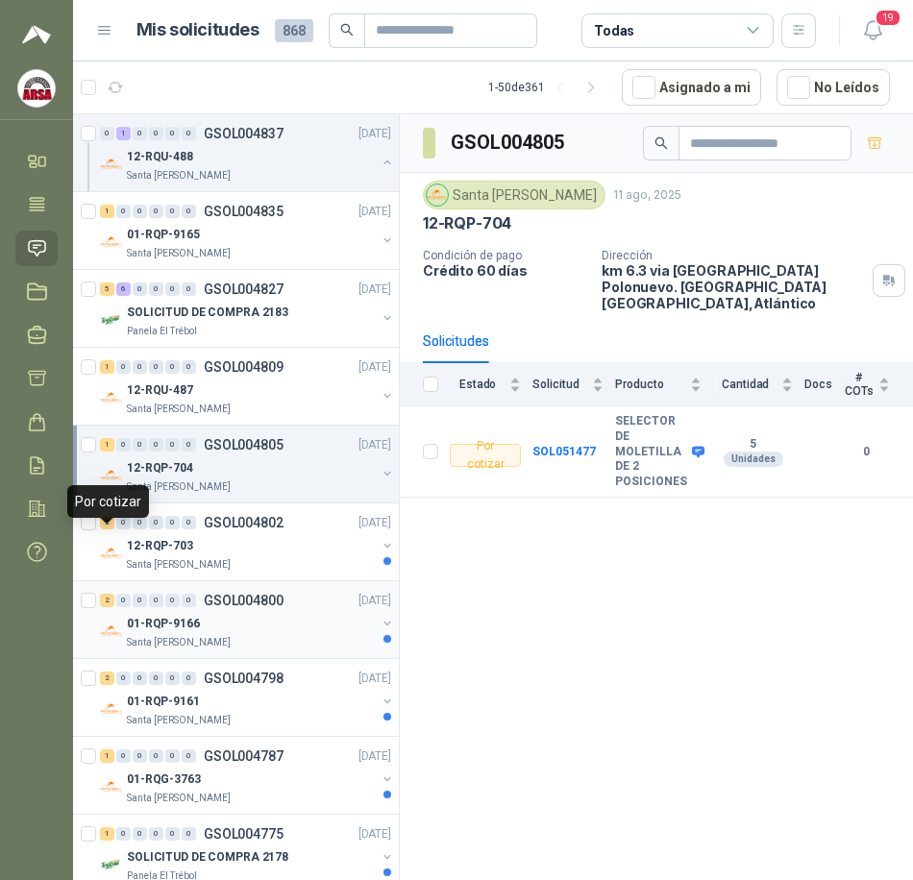
scroll to position [672, 0]
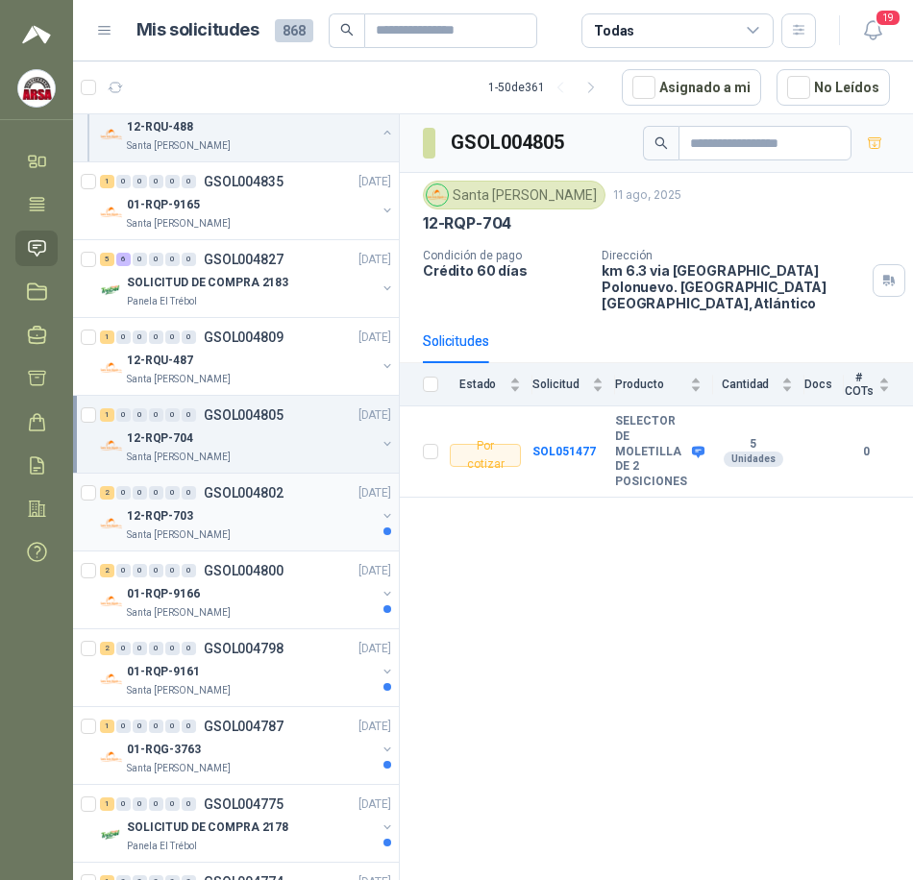
click at [224, 520] on div "12-RQP-703" at bounding box center [251, 515] width 249 height 23
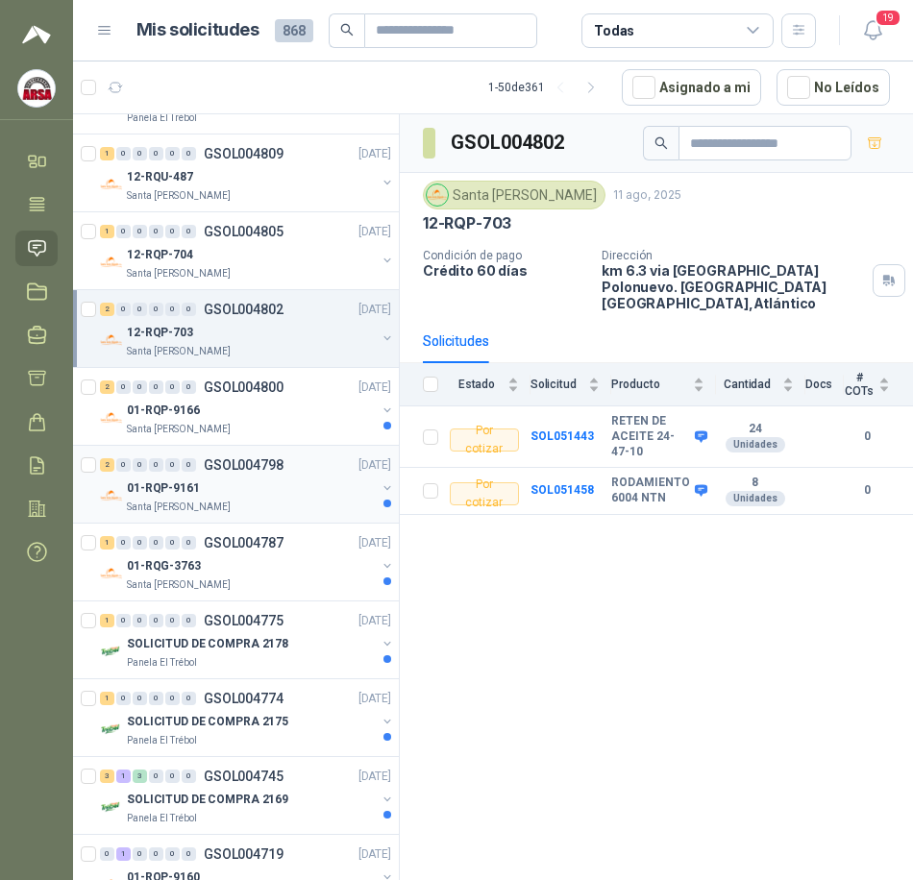
scroll to position [865, 0]
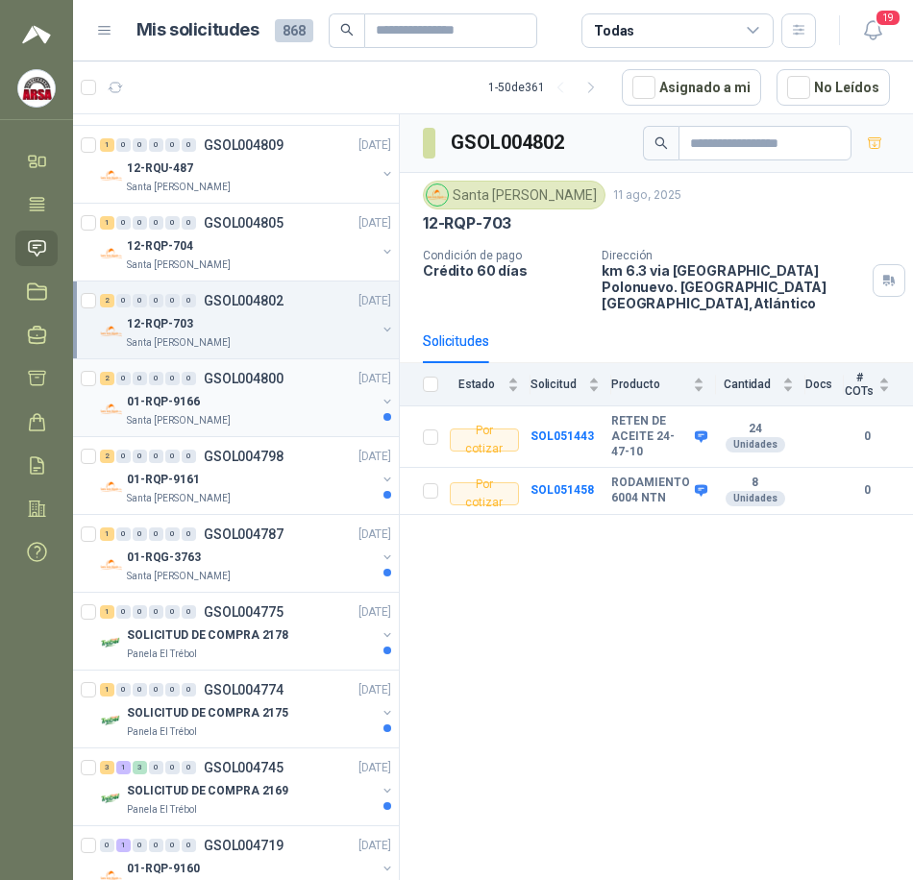
click at [249, 410] on div "01-RQP-9166" at bounding box center [251, 401] width 249 height 23
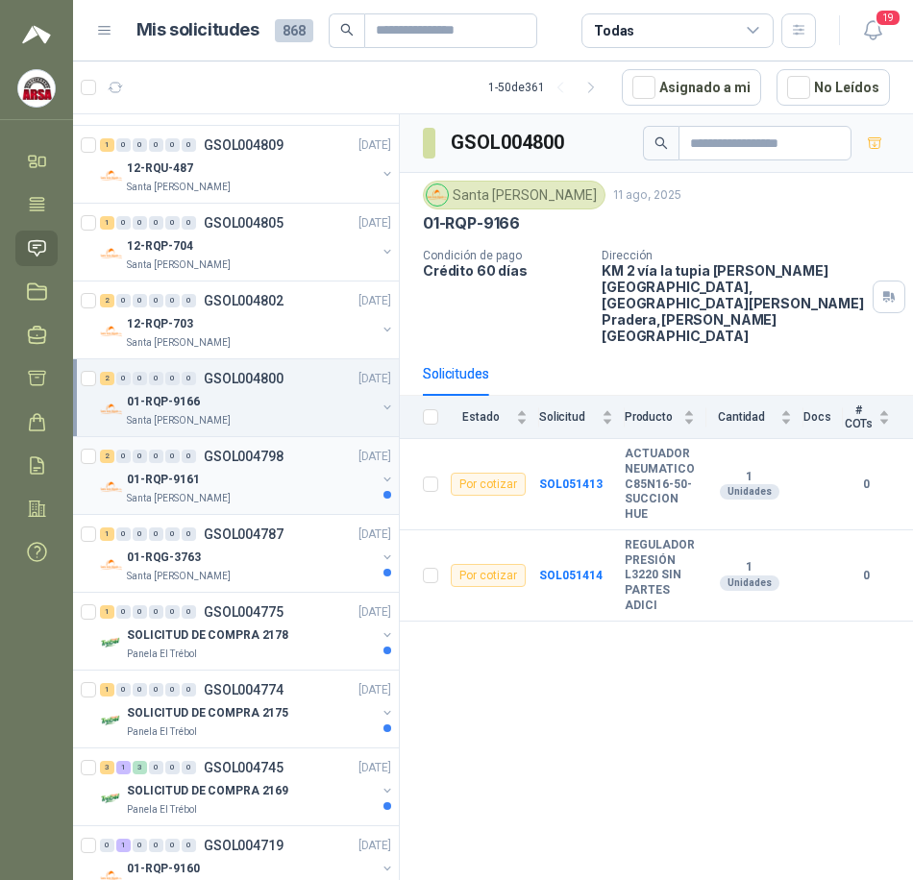
click at [196, 484] on p "01-RQP-9161" at bounding box center [163, 480] width 73 height 18
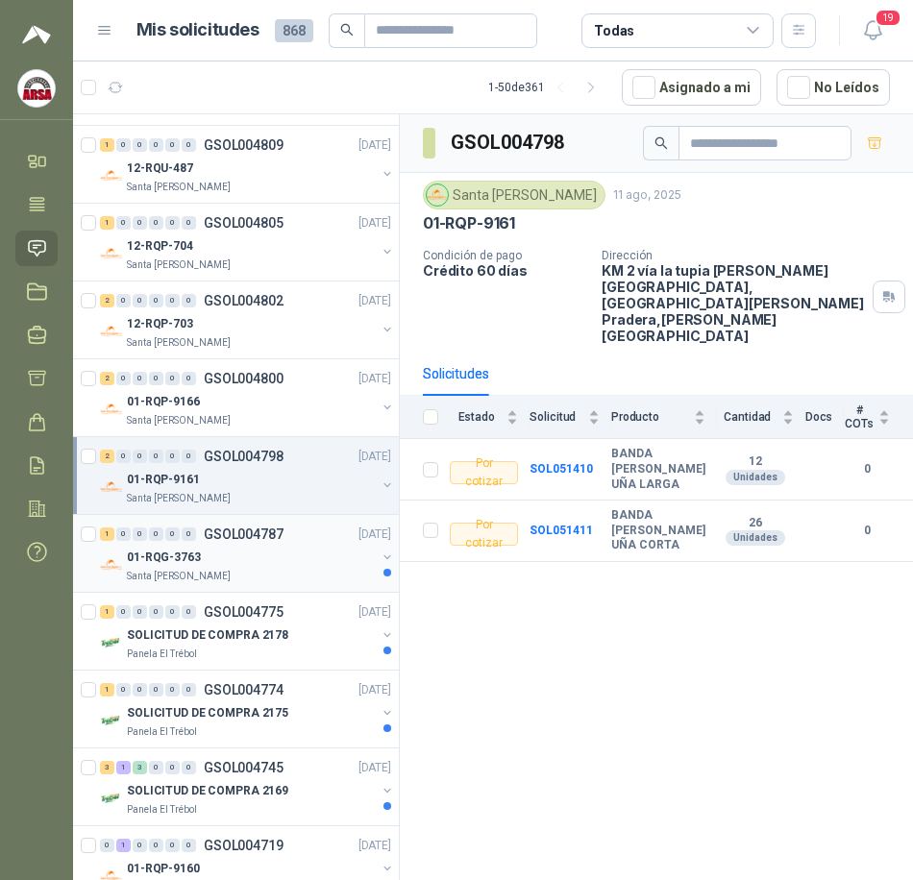
click at [268, 558] on div "01-RQG-3763" at bounding box center [251, 557] width 249 height 23
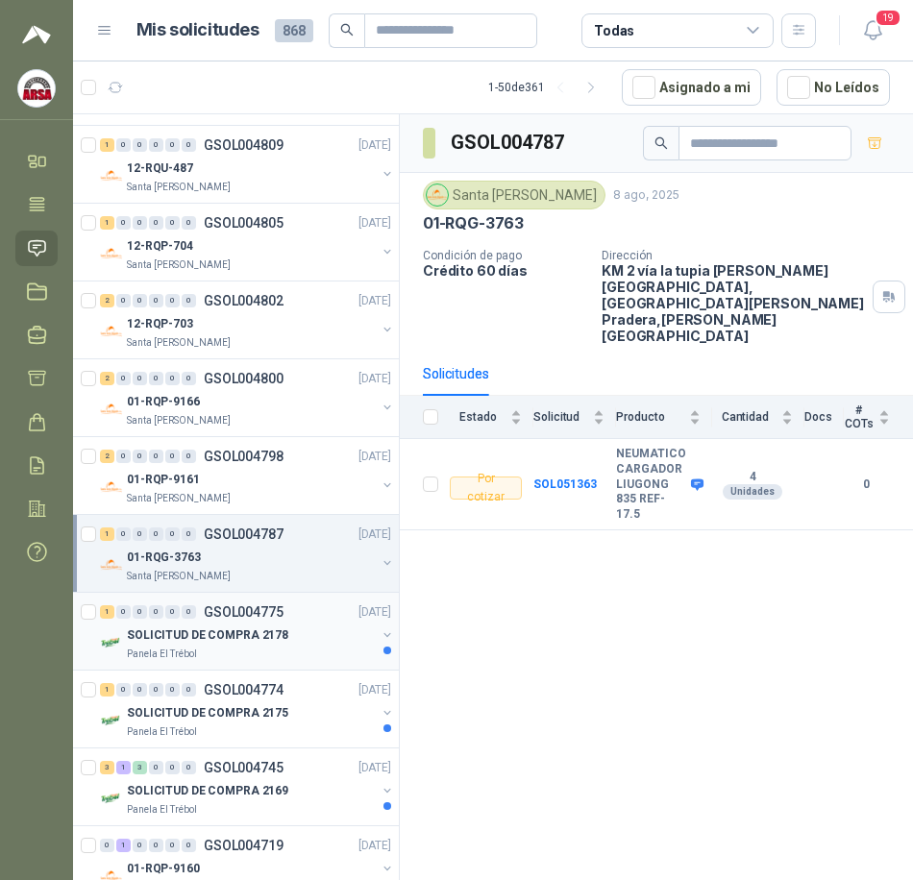
click at [218, 616] on p "GSOL004775" at bounding box center [244, 611] width 80 height 13
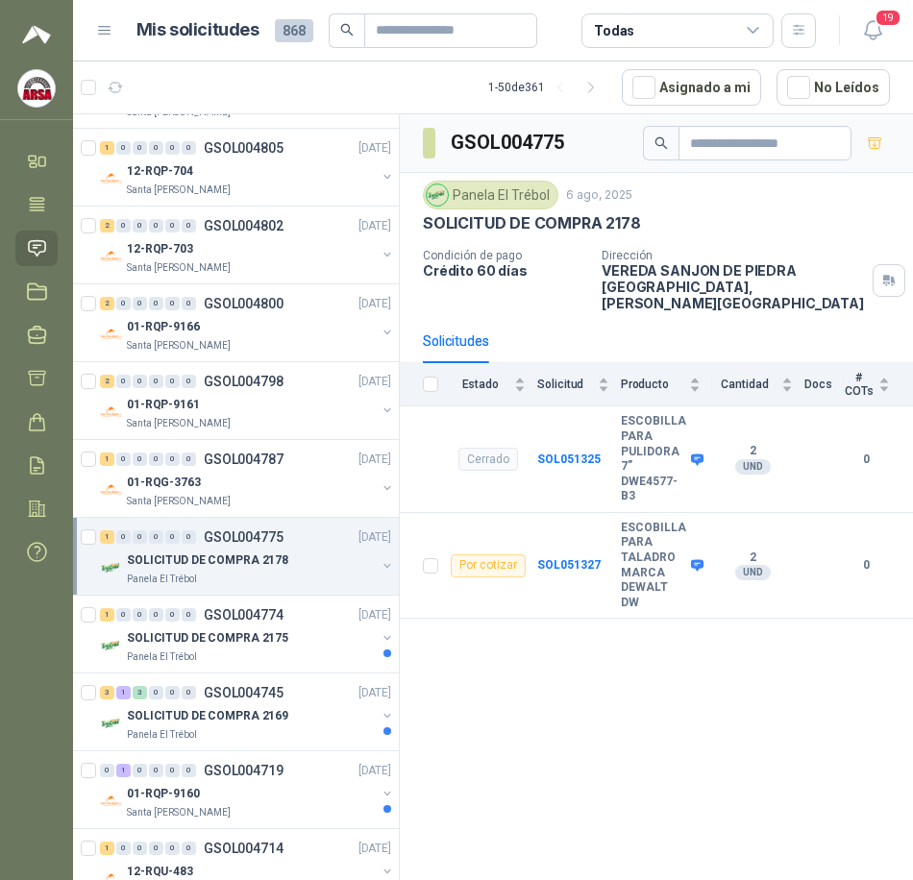
scroll to position [1057, 0]
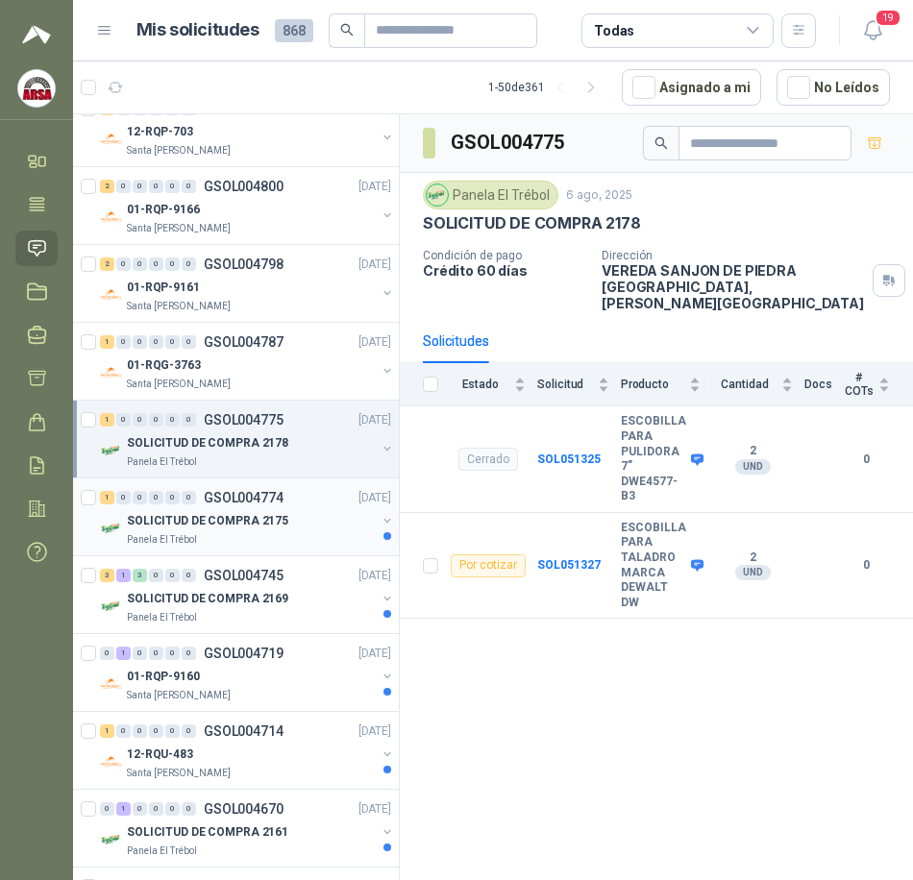
click at [277, 530] on div "SOLICITUD DE COMPRA 2175" at bounding box center [251, 520] width 249 height 23
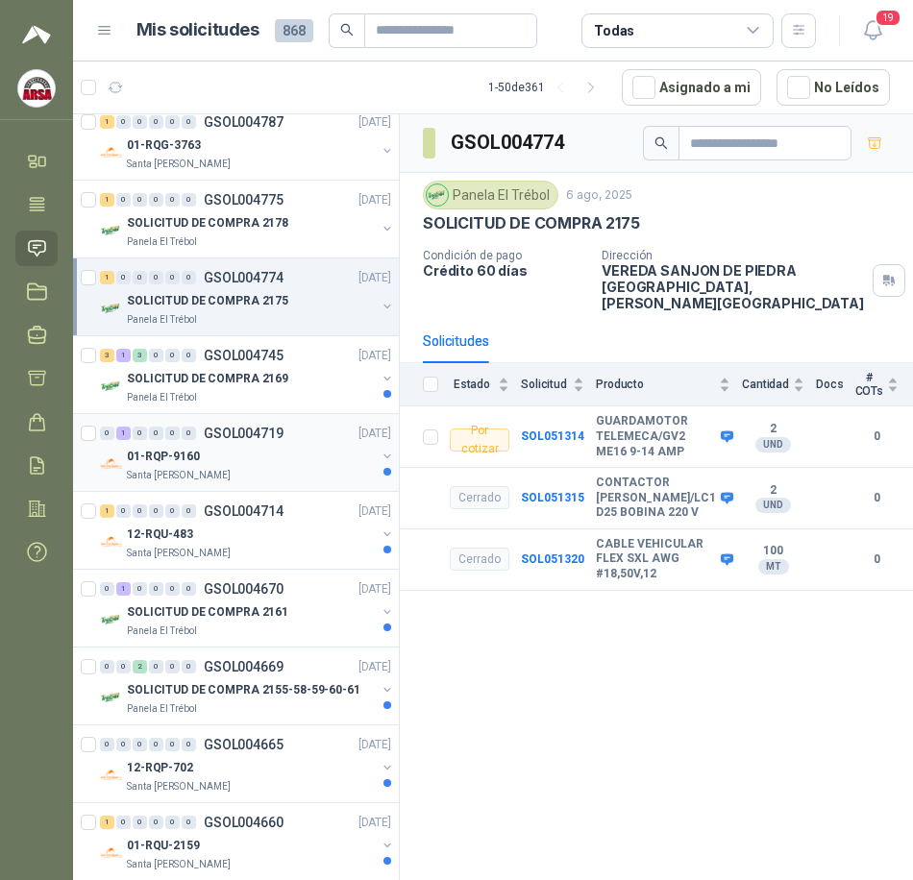
scroll to position [1345, 0]
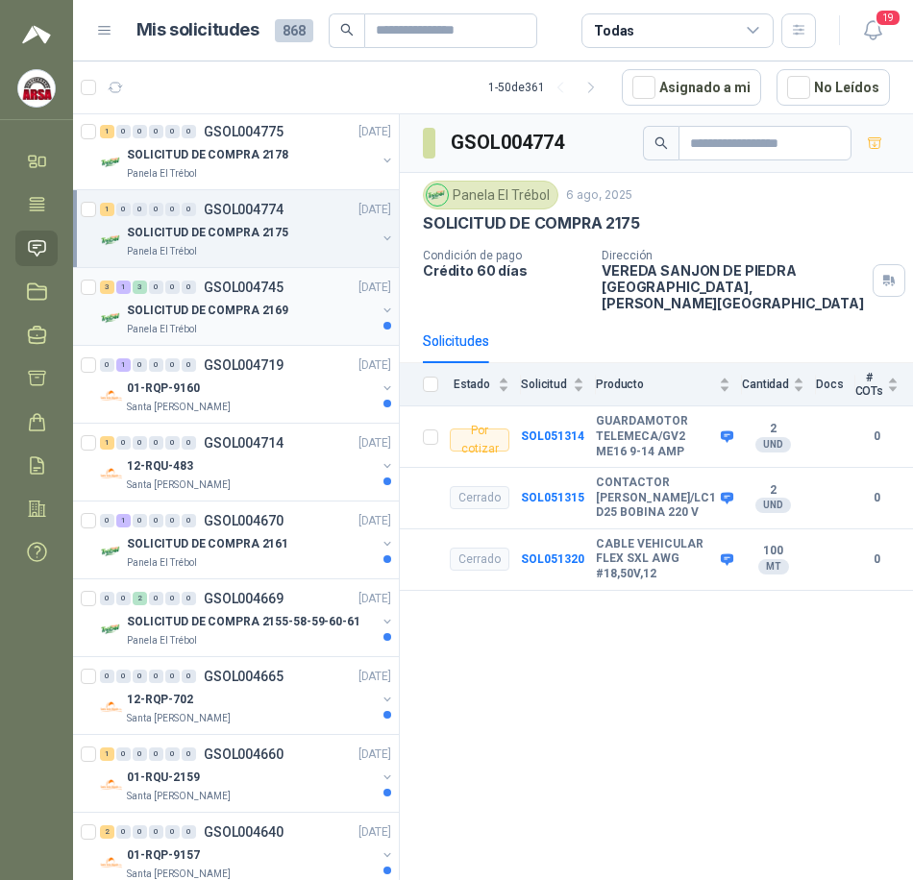
click at [216, 320] on div "SOLICITUD DE COMPRA 2169" at bounding box center [251, 310] width 249 height 23
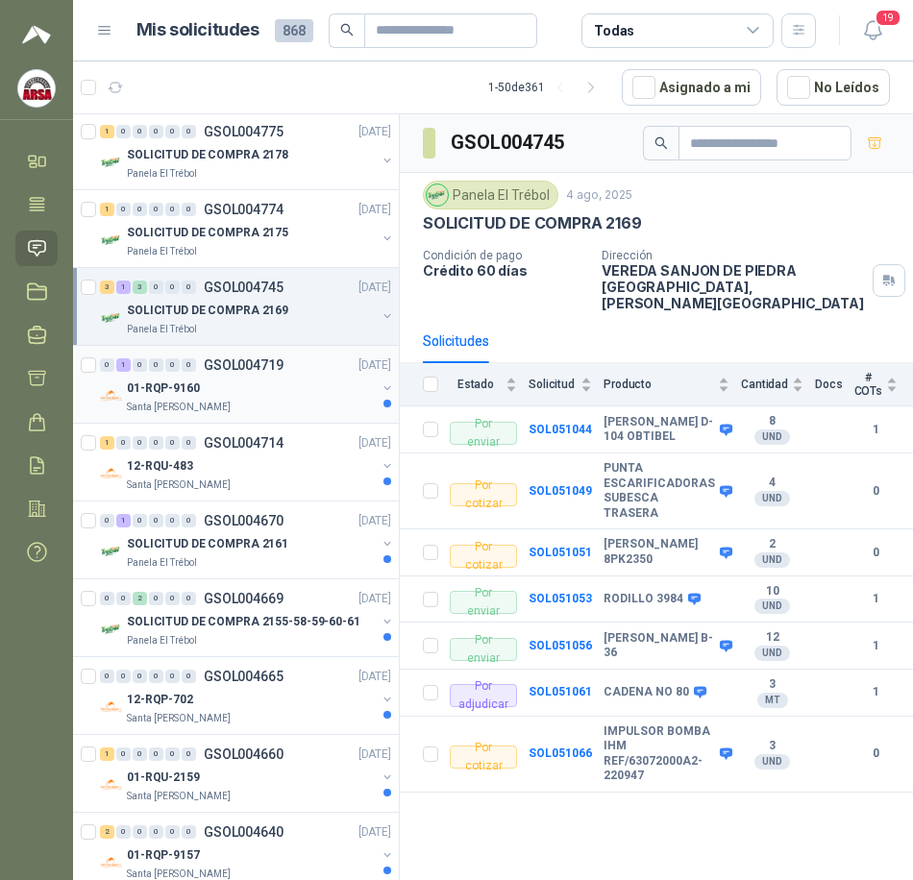
click at [259, 367] on p "GSOL004719" at bounding box center [244, 364] width 80 height 13
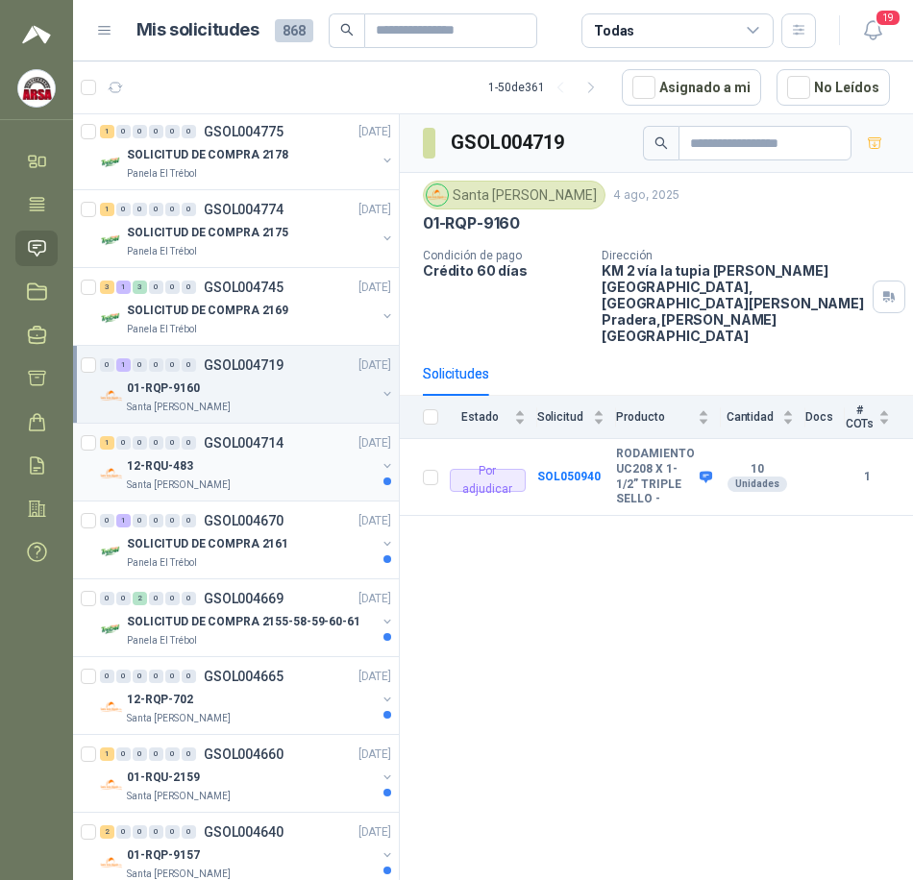
click at [272, 478] on div "Santa [PERSON_NAME]" at bounding box center [251, 484] width 249 height 15
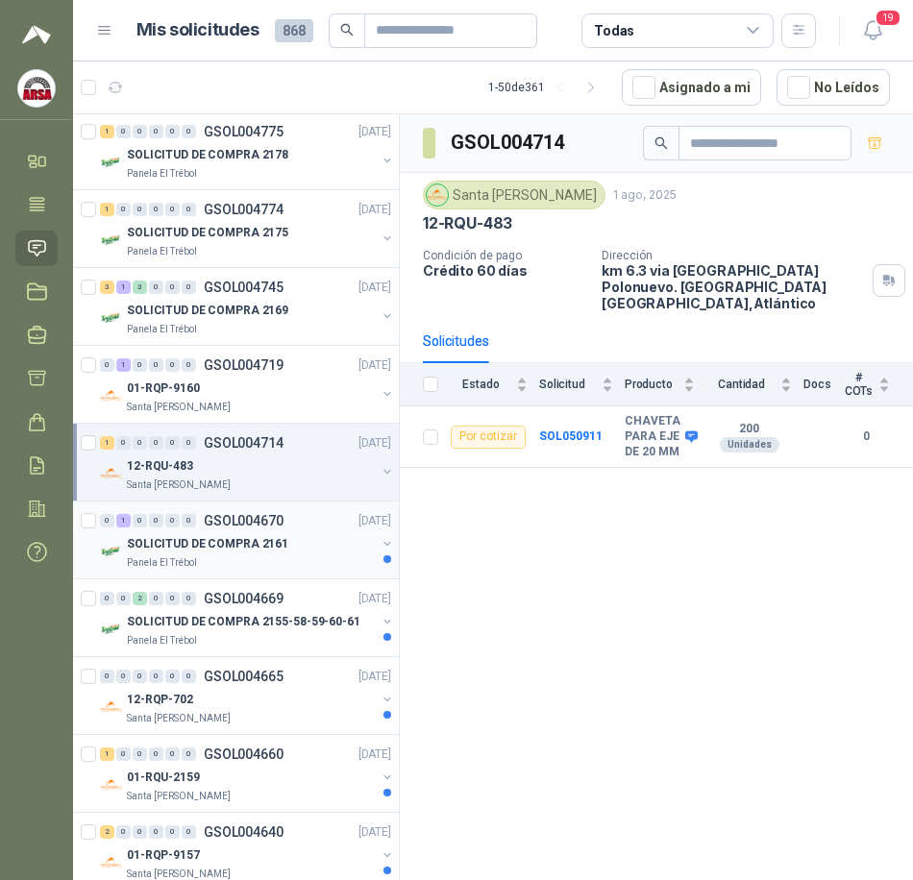
click at [286, 546] on div "SOLICITUD DE COMPRA 2161" at bounding box center [251, 543] width 249 height 23
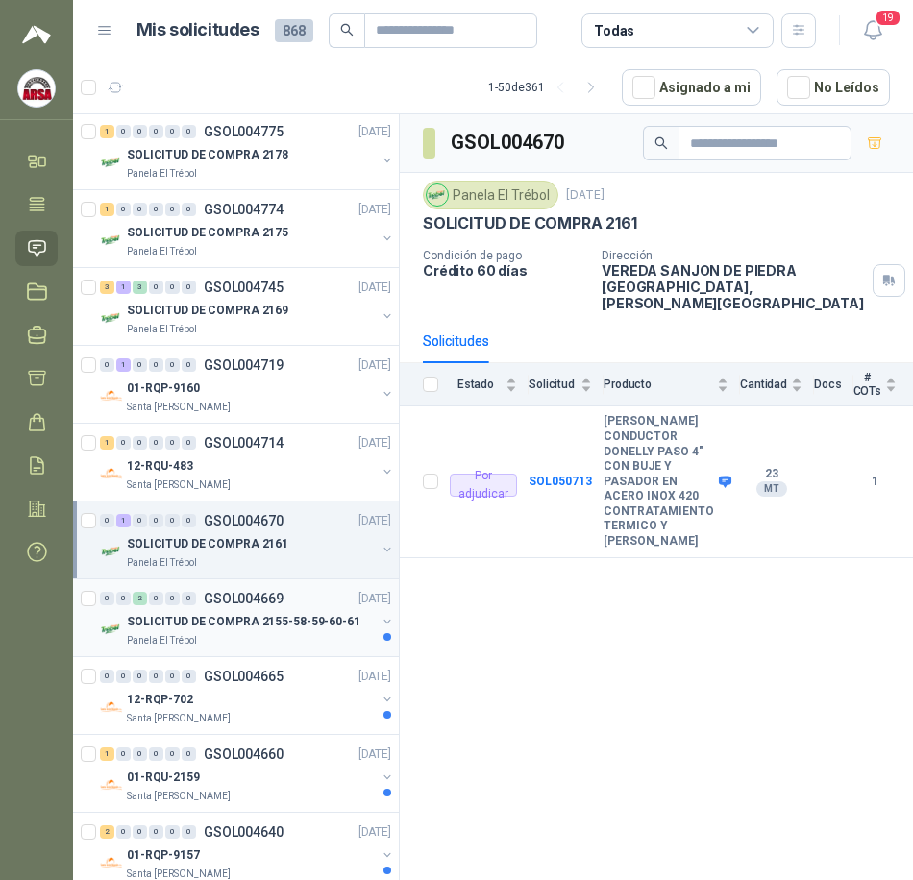
click at [288, 596] on div "0 0 2 0 0 0 GSOL004669 [DATE]" at bounding box center [247, 598] width 295 height 23
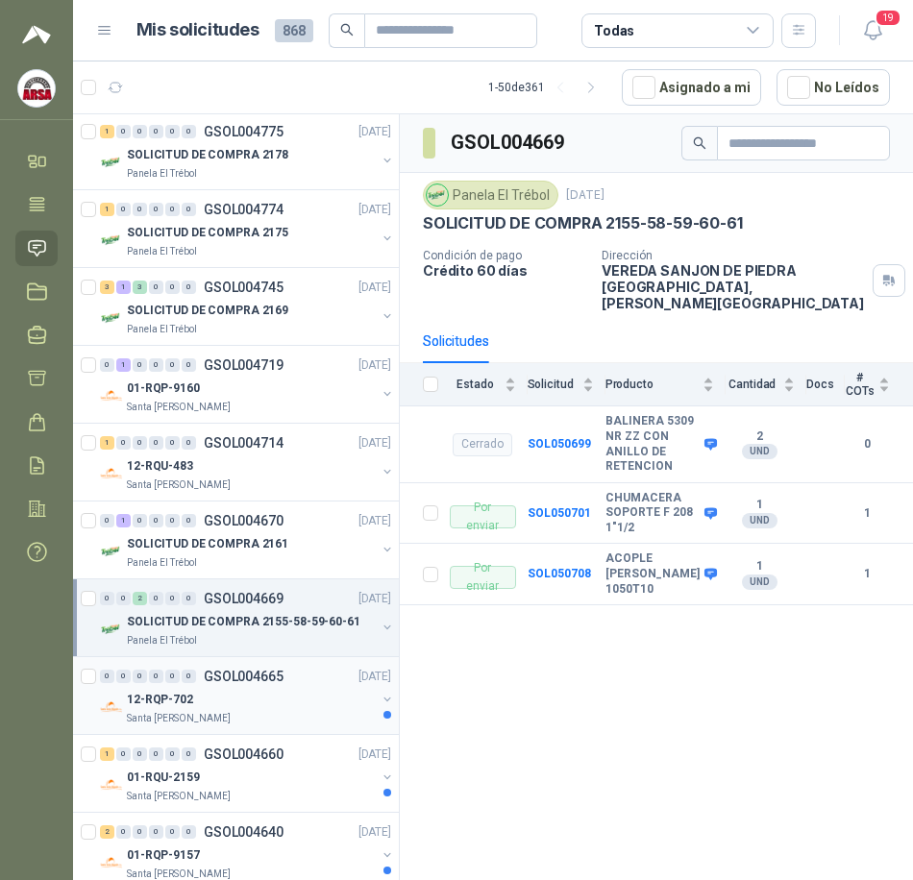
click at [288, 679] on div "0 0 0 0 0 0 GSOL004665 [DATE]" at bounding box center [247, 676] width 295 height 23
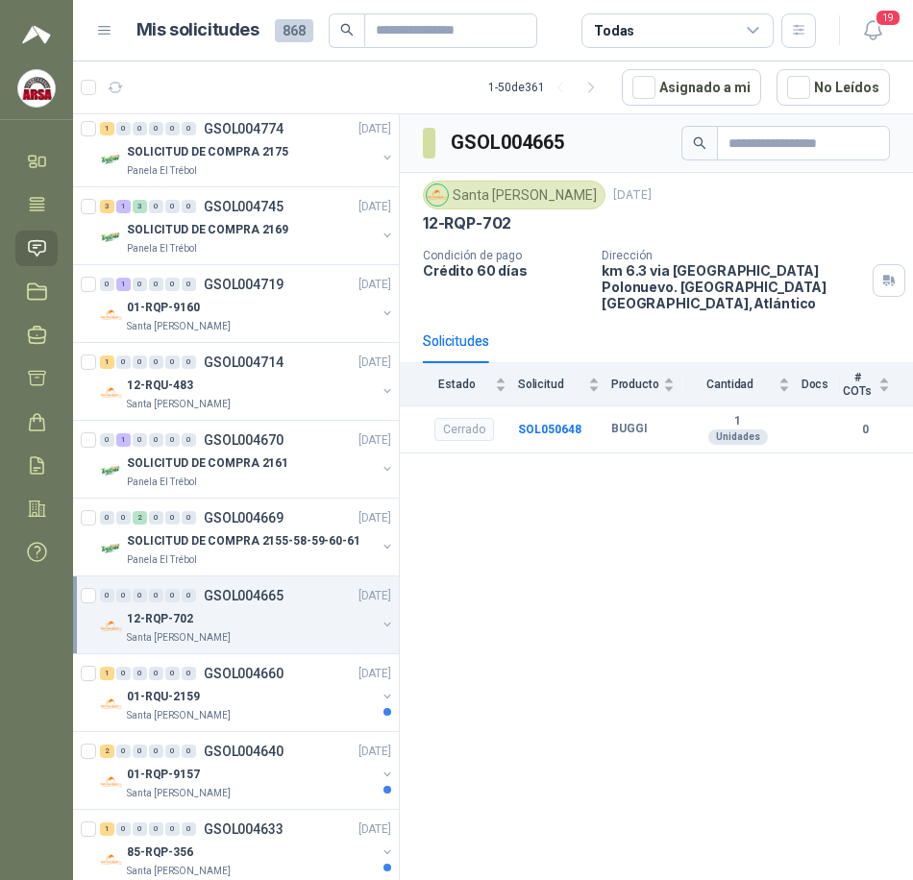
scroll to position [1537, 0]
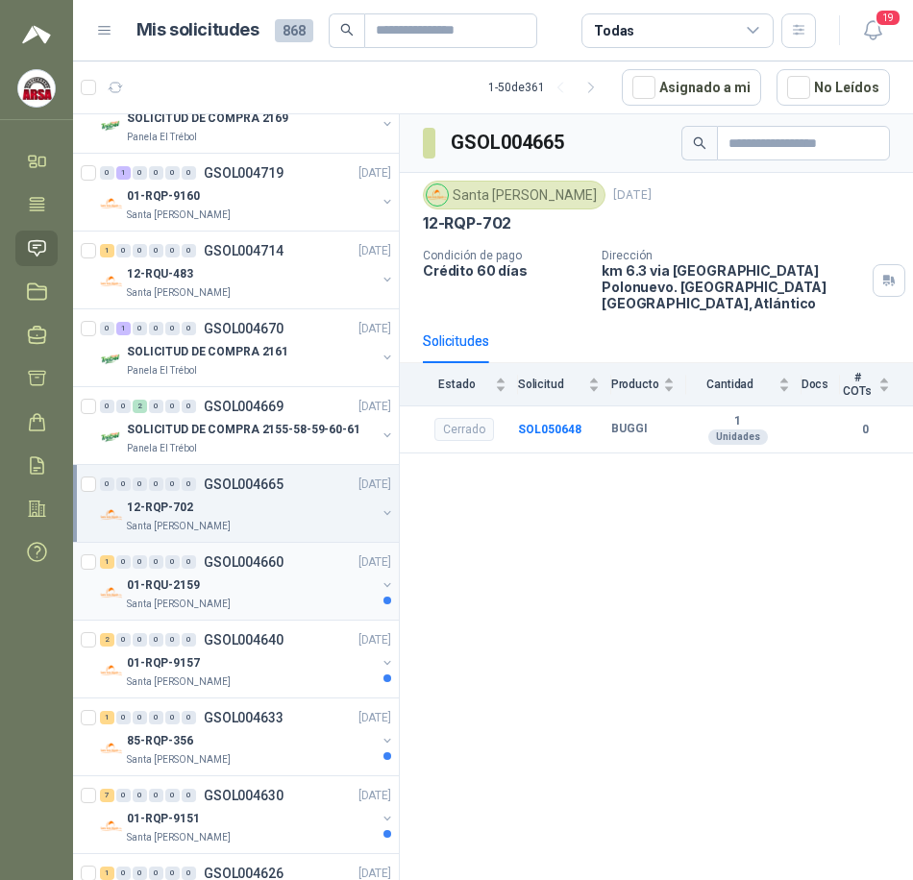
click at [245, 565] on p "GSOL004660" at bounding box center [244, 561] width 80 height 13
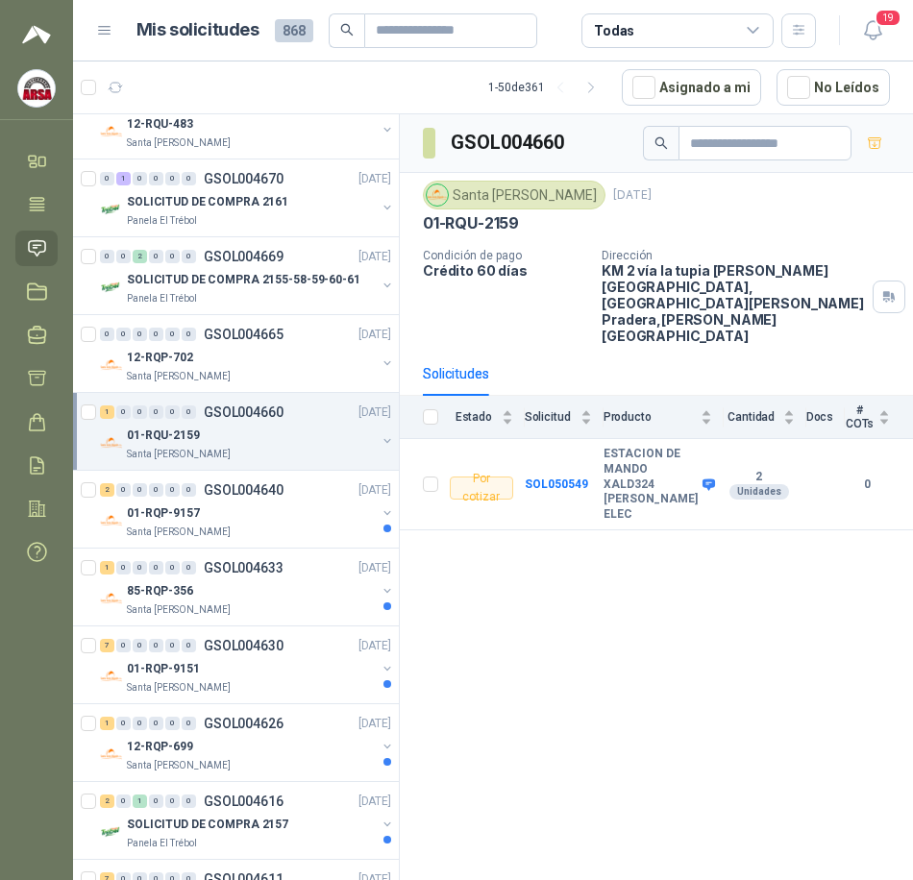
scroll to position [1729, 0]
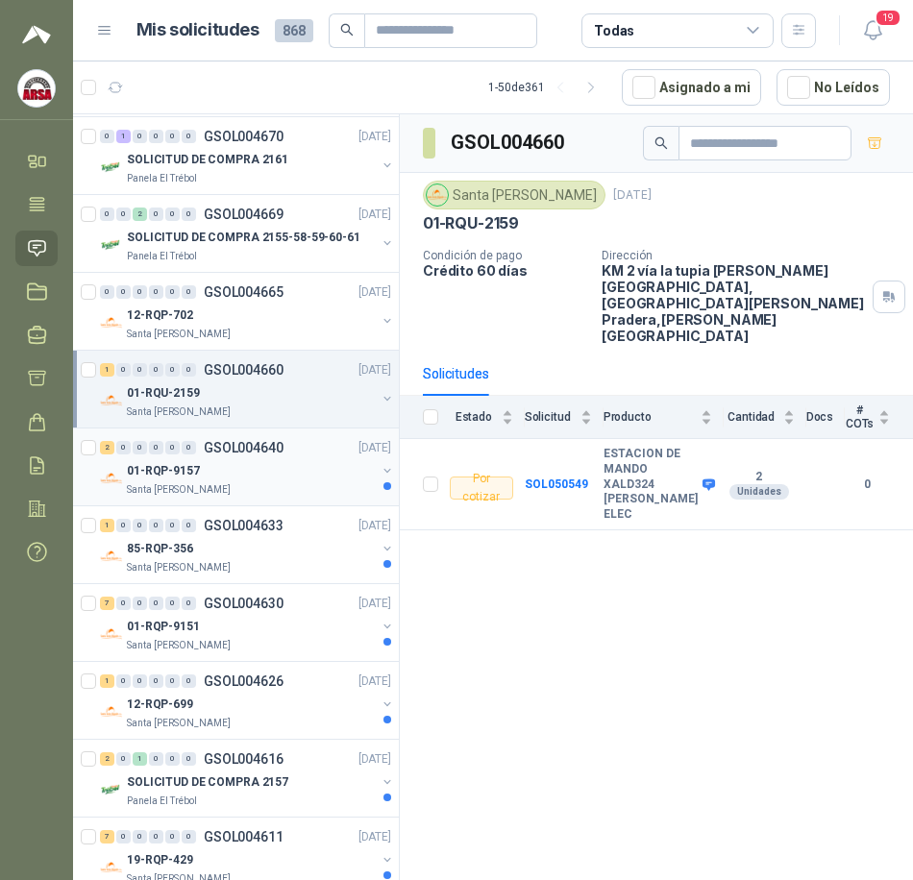
click at [242, 479] on div "01-RQP-9157" at bounding box center [251, 470] width 249 height 23
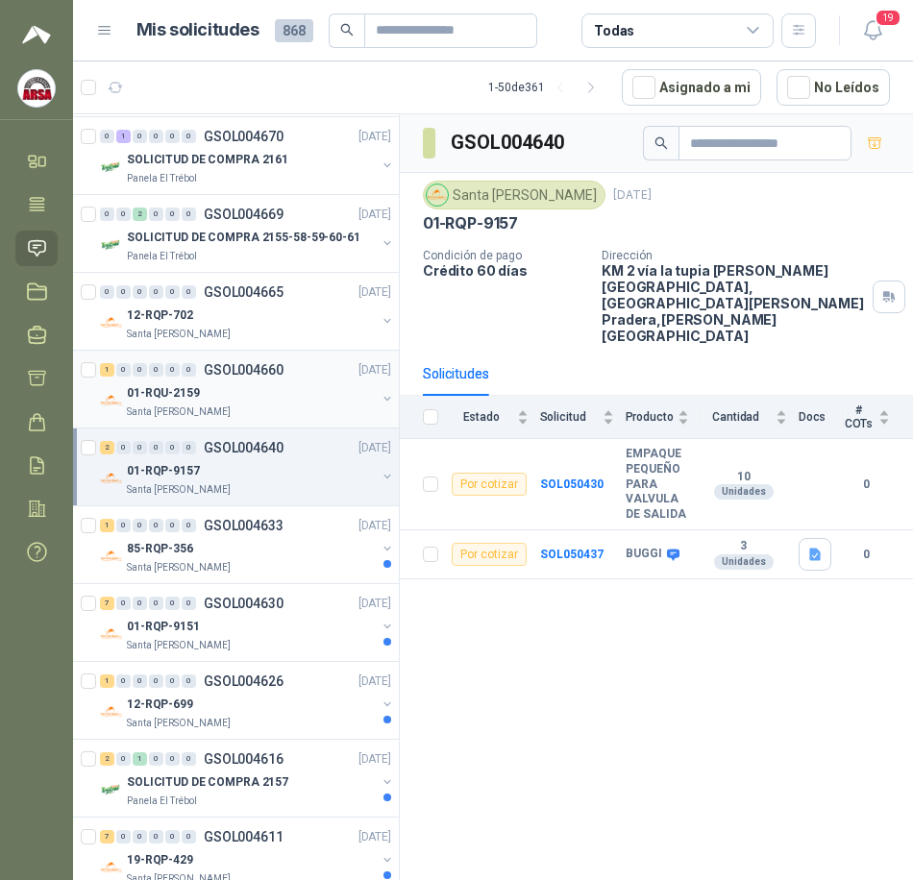
click at [230, 390] on div "01-RQU-2159" at bounding box center [251, 392] width 249 height 23
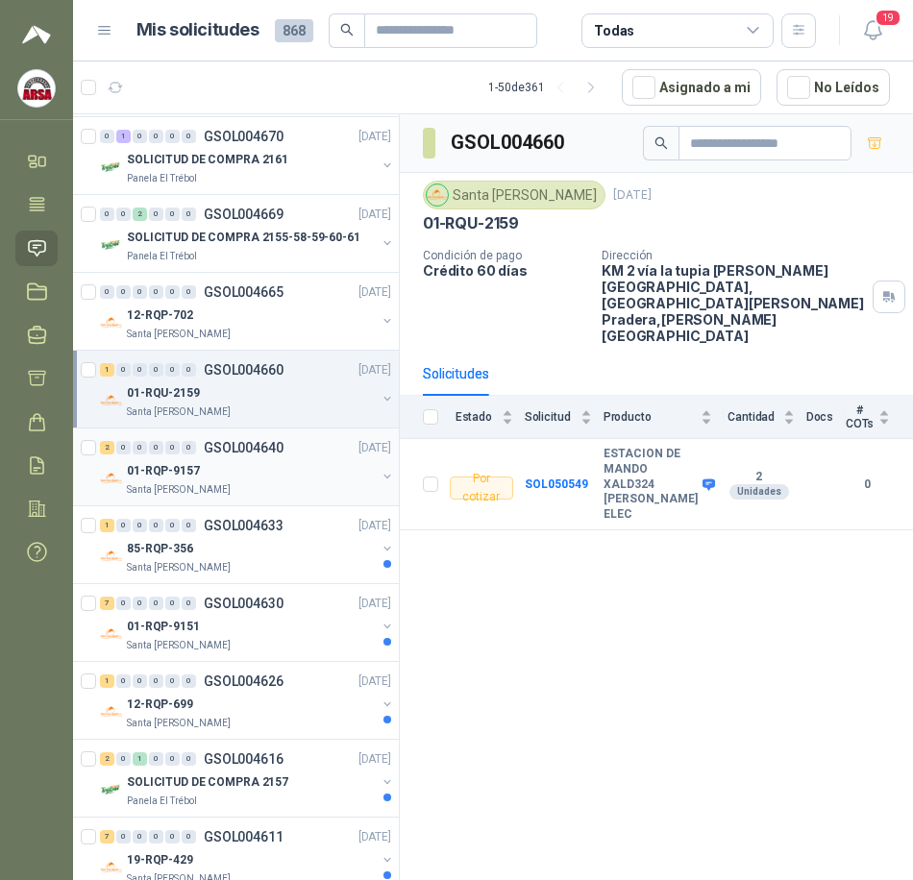
click at [208, 479] on div "01-RQP-9157" at bounding box center [251, 470] width 249 height 23
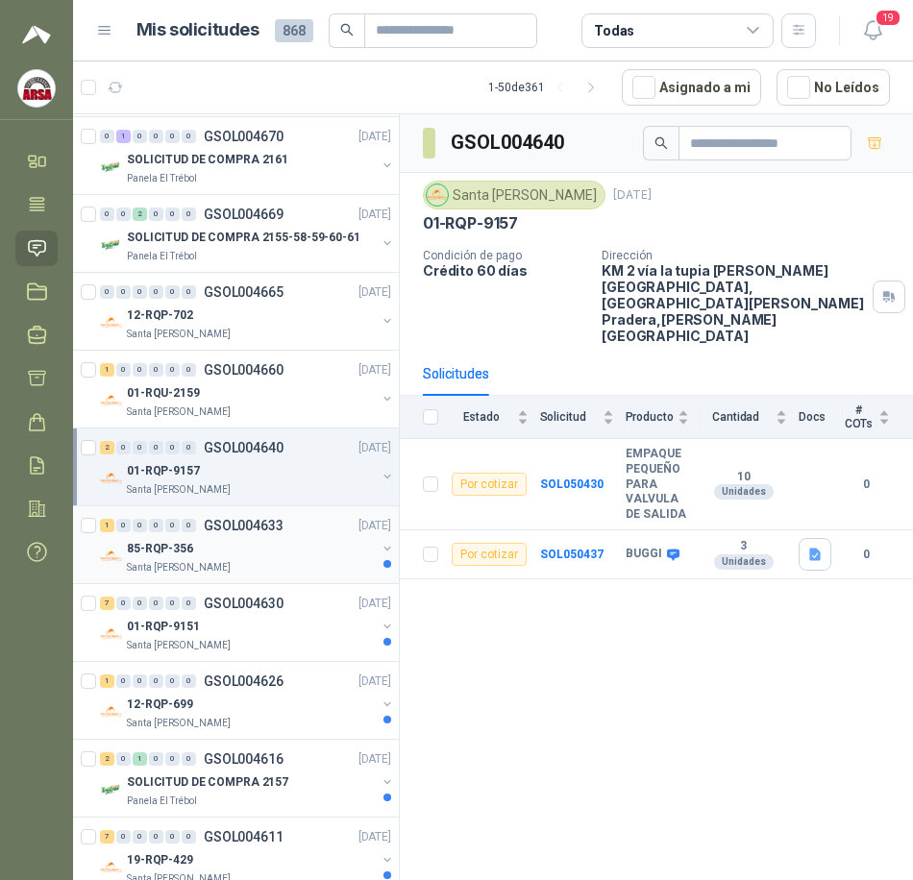
click at [250, 545] on div "85-RQP-356" at bounding box center [251, 548] width 249 height 23
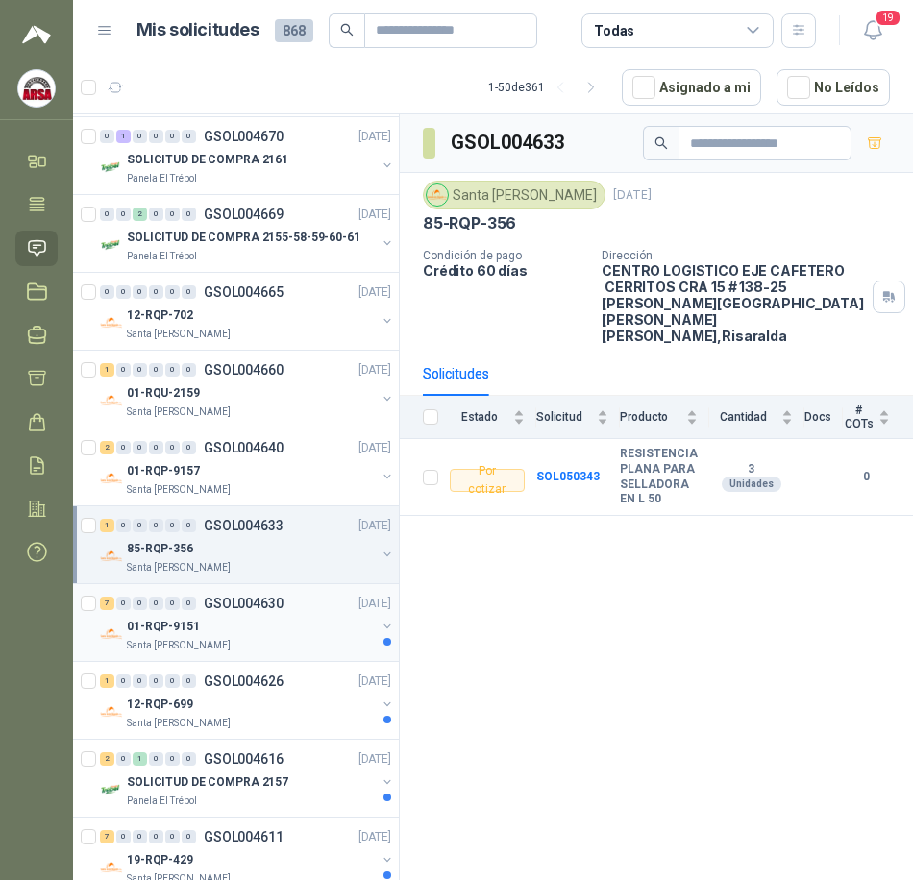
click at [245, 625] on div "01-RQP-9151" at bounding box center [251, 626] width 249 height 23
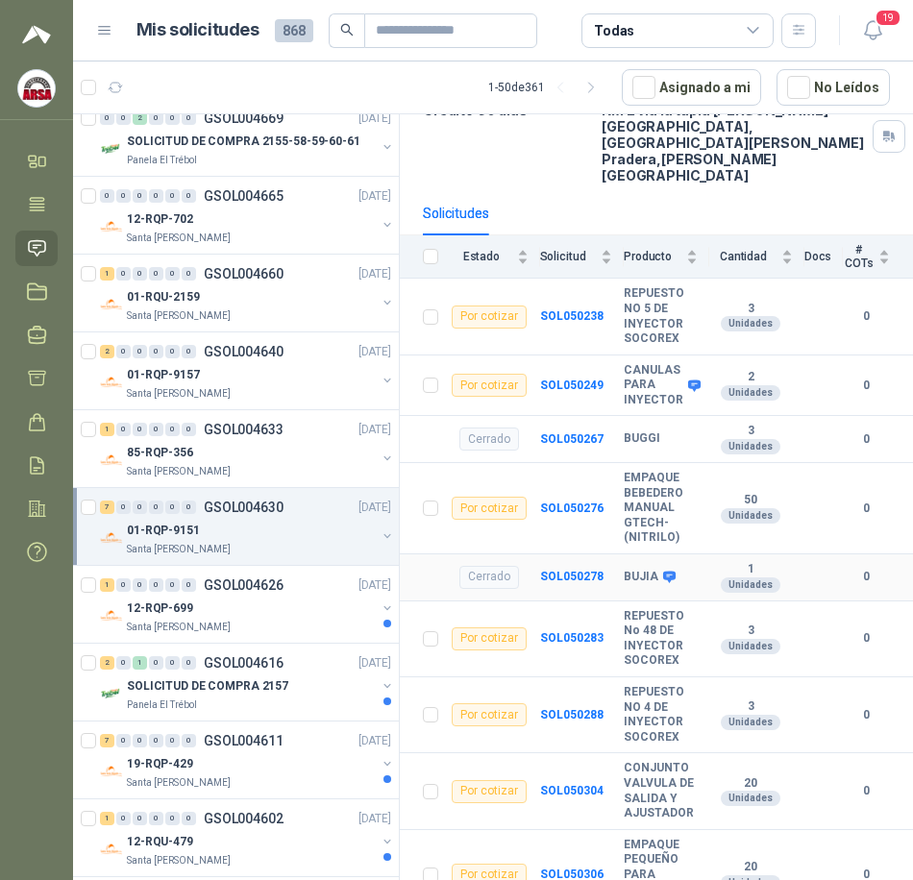
scroll to position [162, 0]
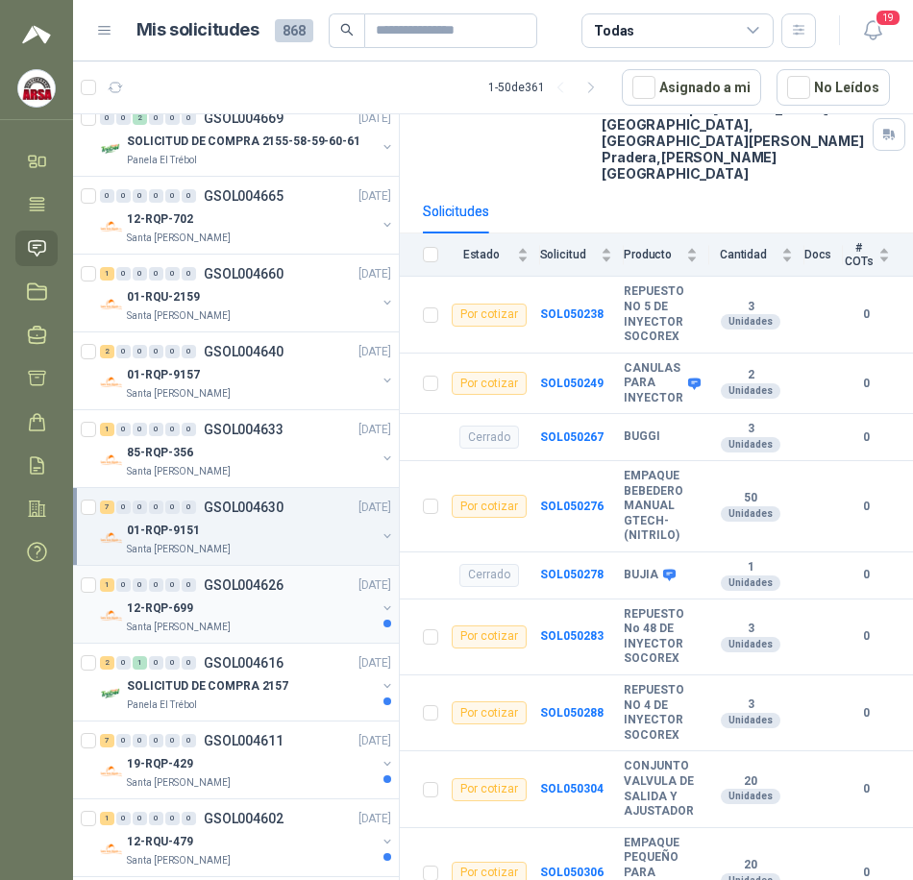
click at [224, 602] on div "12-RQP-699" at bounding box center [251, 608] width 249 height 23
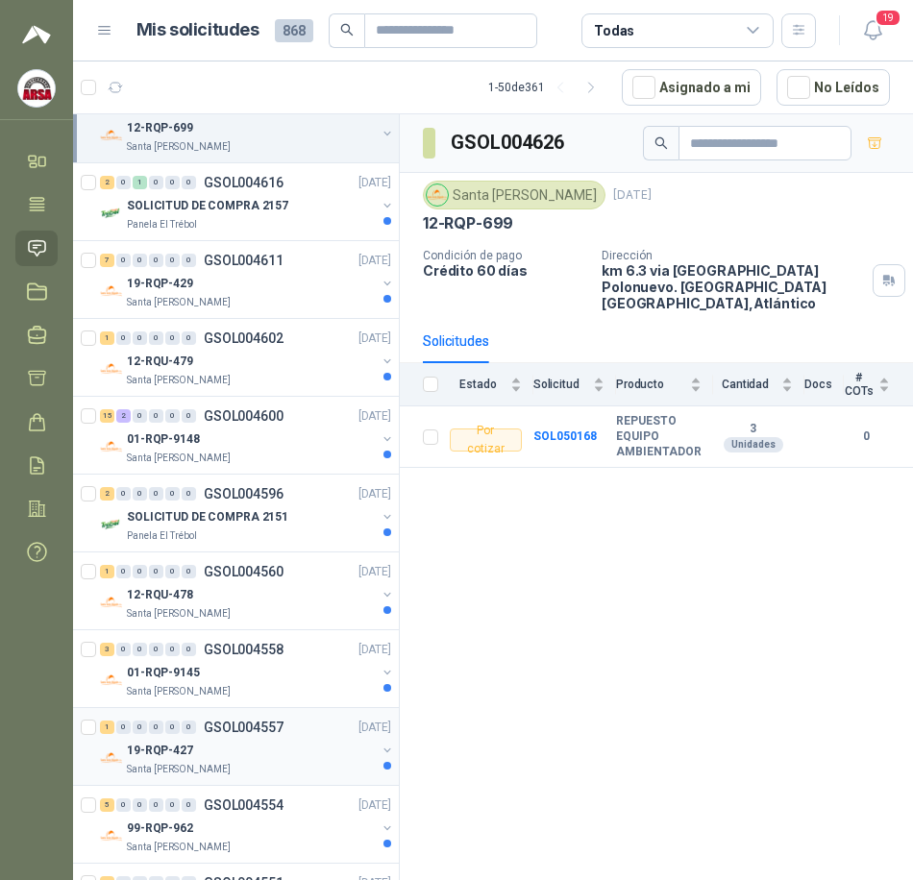
scroll to position [2209, 0]
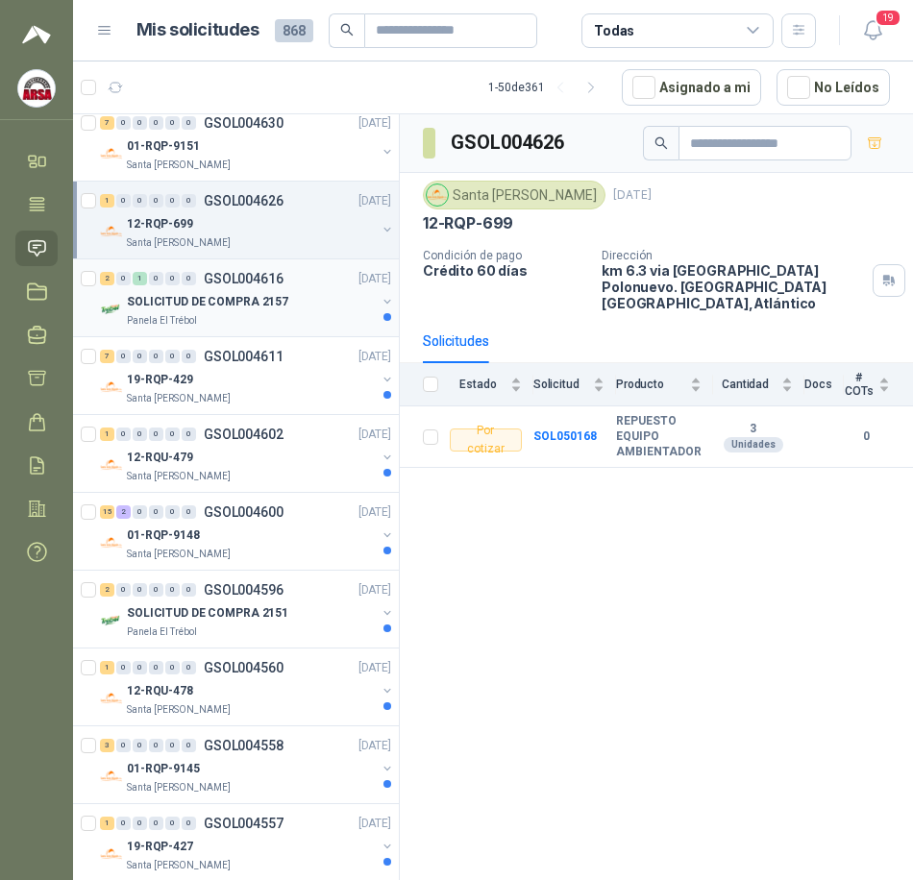
click at [301, 288] on div "2 0 1 0 0 0 GSOL004616 [DATE]" at bounding box center [247, 278] width 295 height 23
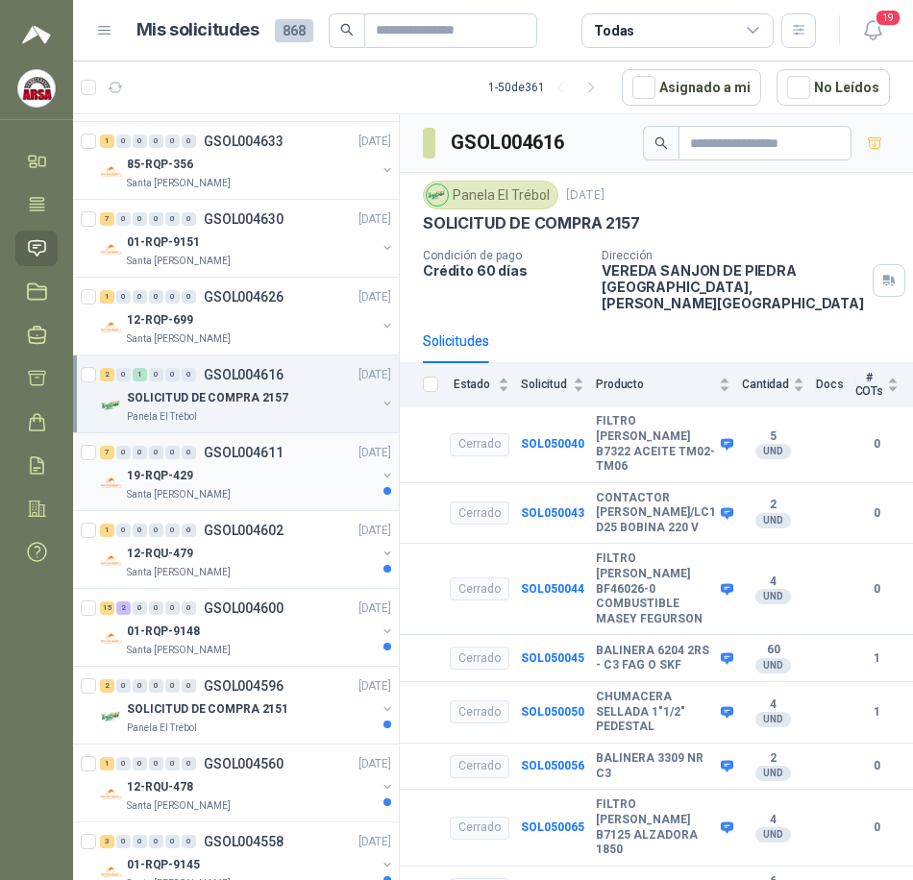
click at [268, 485] on div "19-RQP-429" at bounding box center [251, 475] width 249 height 23
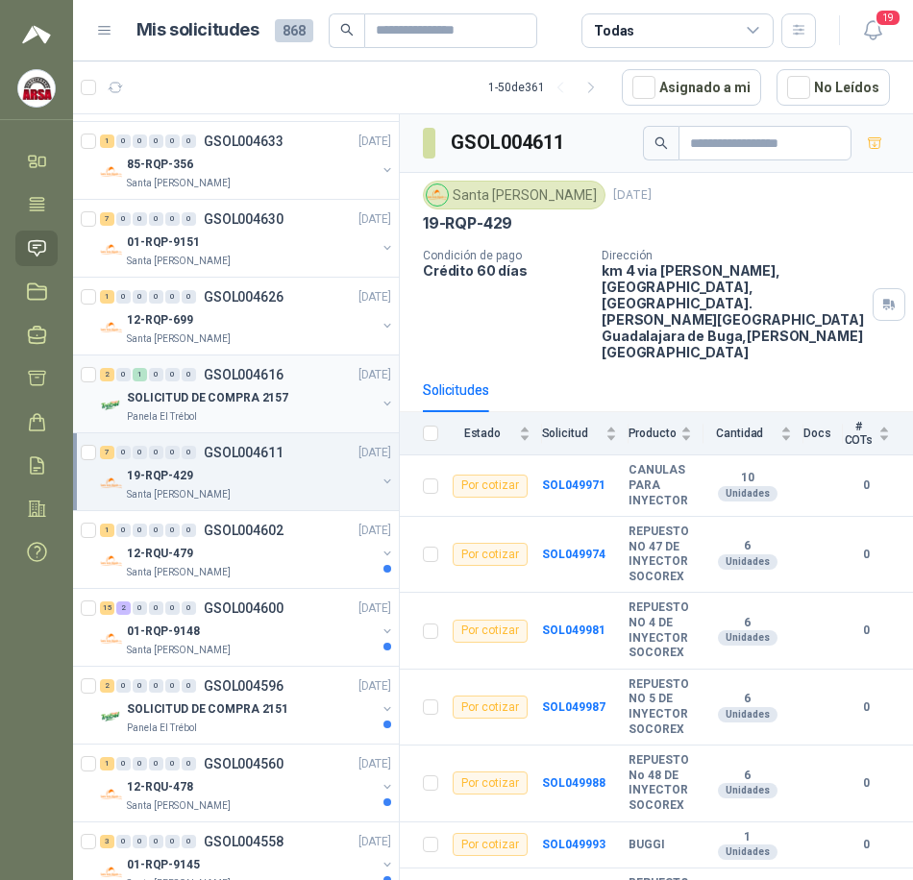
click at [232, 409] on div "Panela El Trébol" at bounding box center [251, 416] width 249 height 15
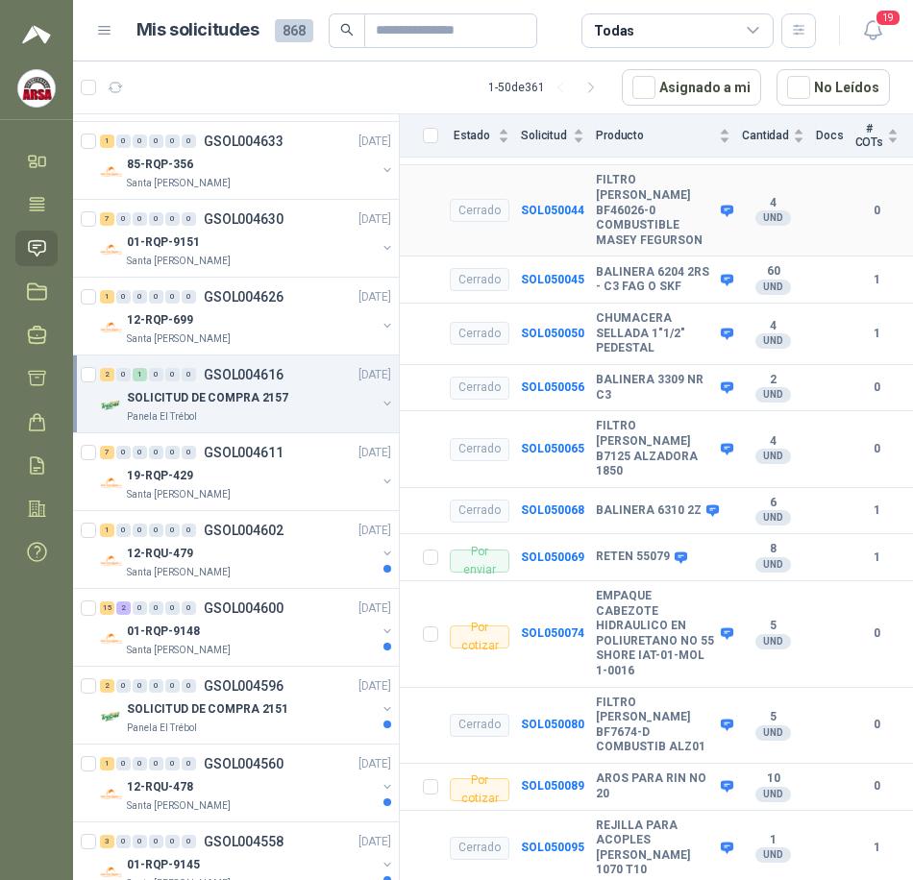
scroll to position [436, 0]
click at [276, 476] on div "19-RQP-429" at bounding box center [251, 475] width 249 height 23
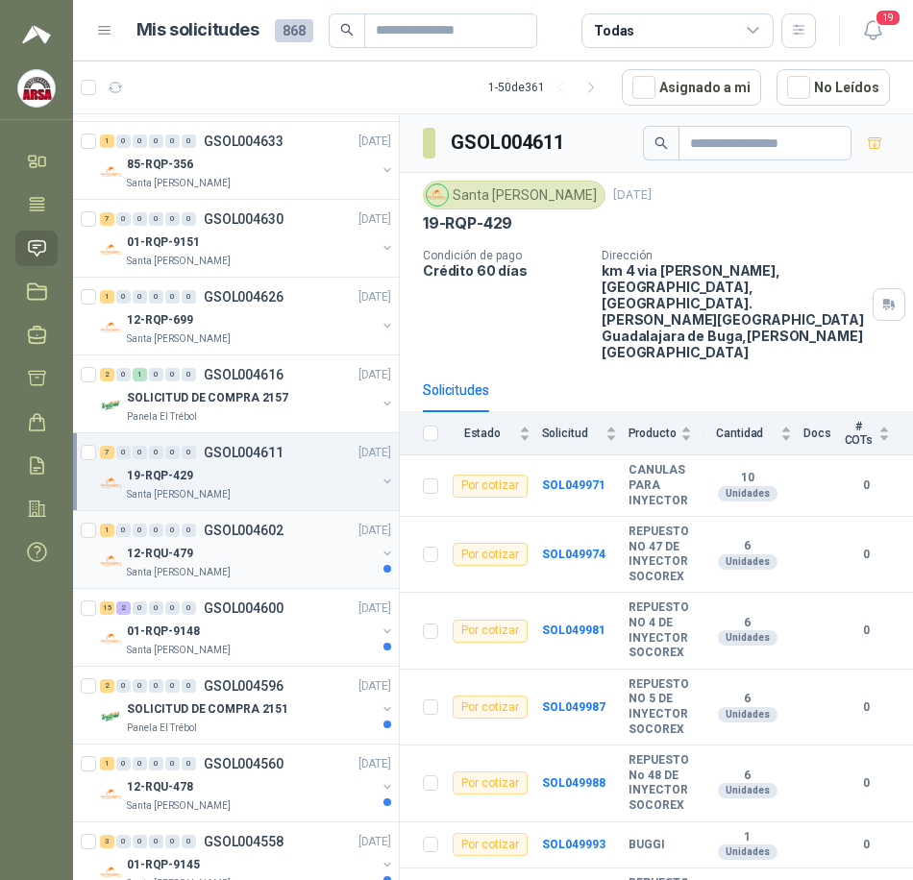
click at [236, 558] on div "12-RQU-479" at bounding box center [251, 553] width 249 height 23
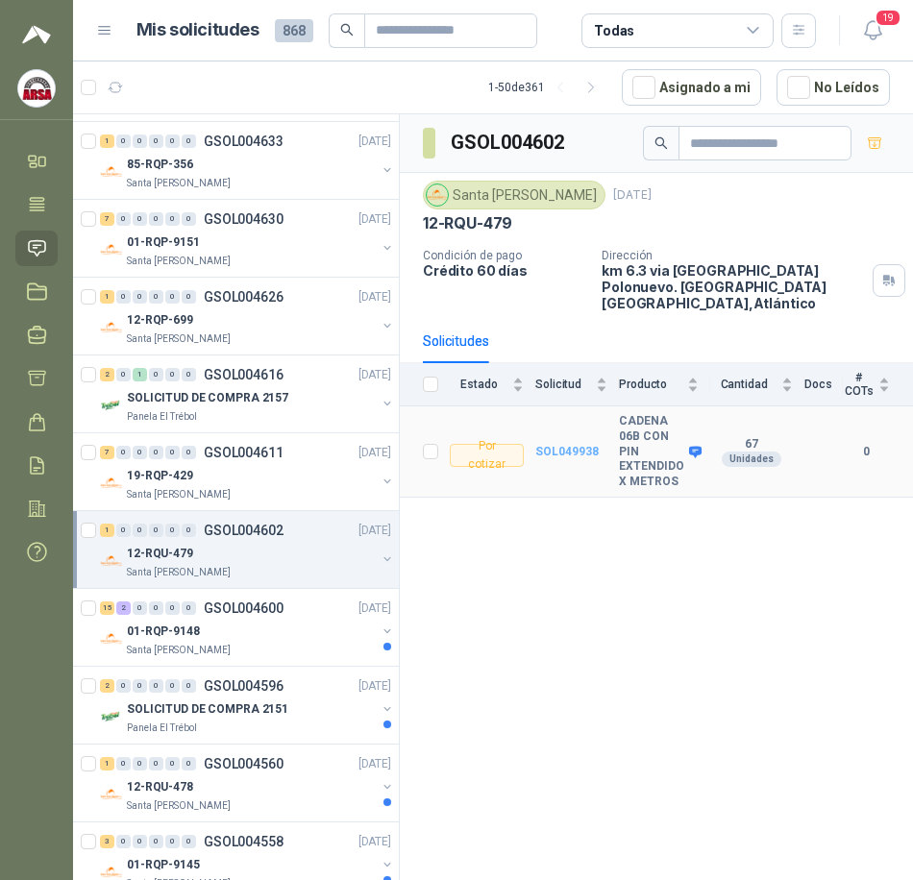
click at [587, 445] on b "SOL049938" at bounding box center [566, 451] width 63 height 13
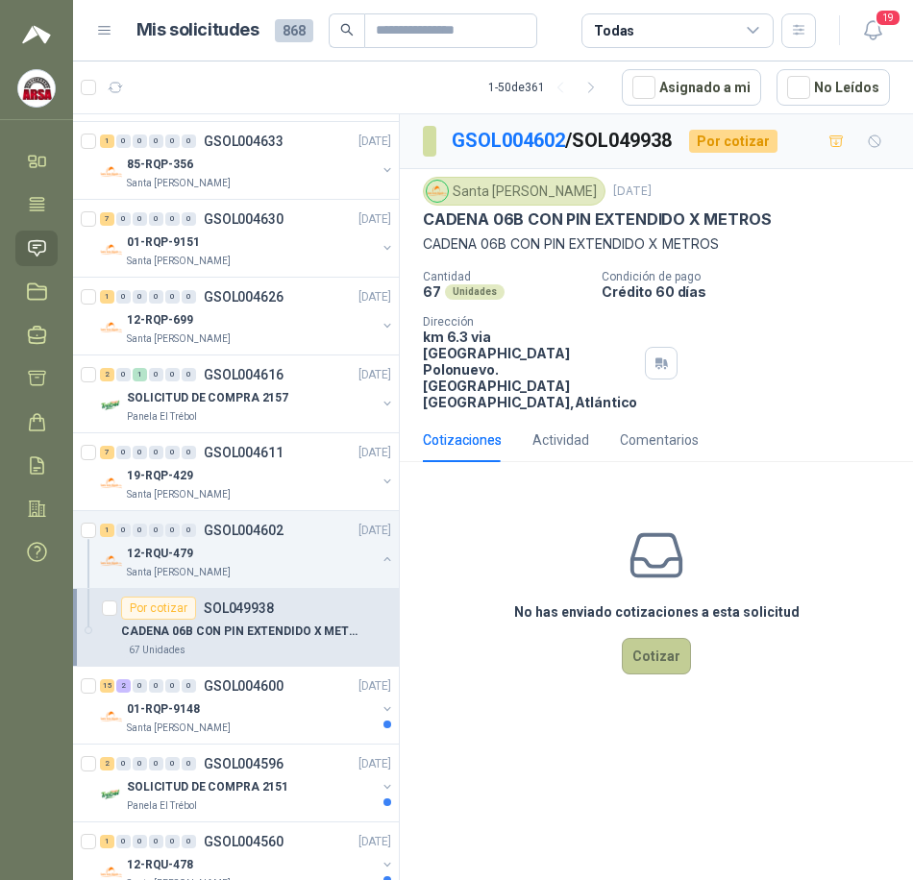
click at [671, 671] on button "Cotizar" at bounding box center [656, 656] width 69 height 37
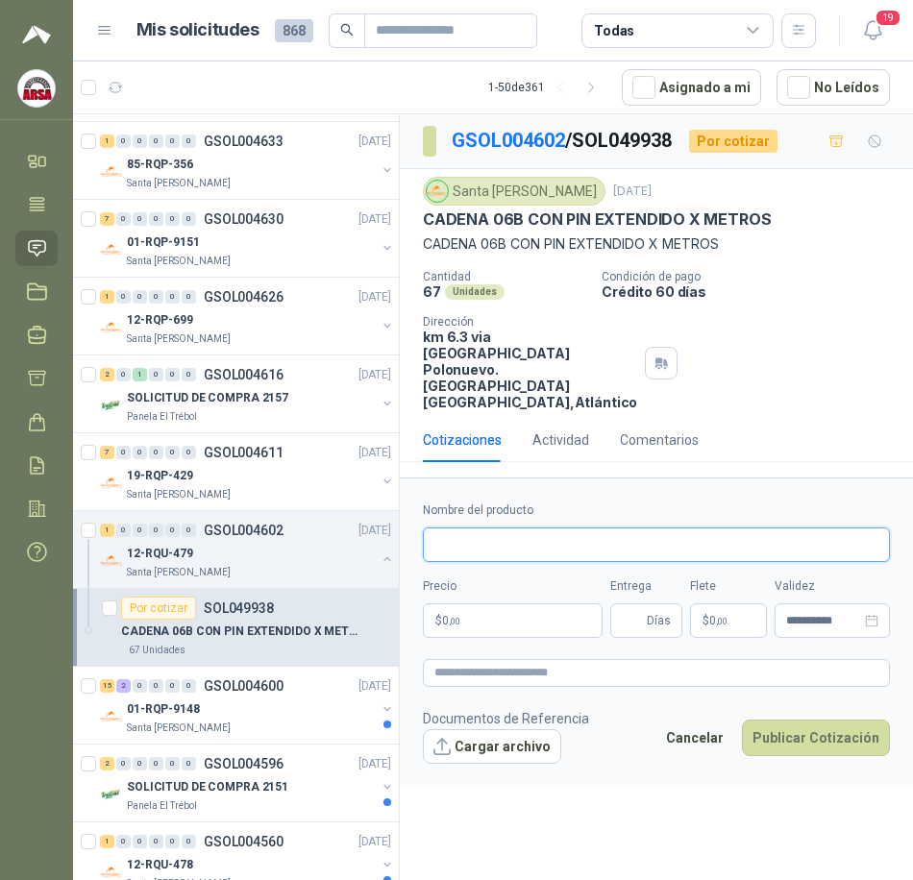
click at [475, 559] on input "Nombre del producto" at bounding box center [656, 544] width 467 height 35
type input "**********"
drag, startPoint x: 502, startPoint y: 566, endPoint x: 355, endPoint y: 584, distance: 148.1
click at [355, 584] on div "Solicitudes de nuevos compradores Por cotizar SOL051824 [DATE] MEDIO PASO PARA …" at bounding box center [493, 499] width 840 height 773
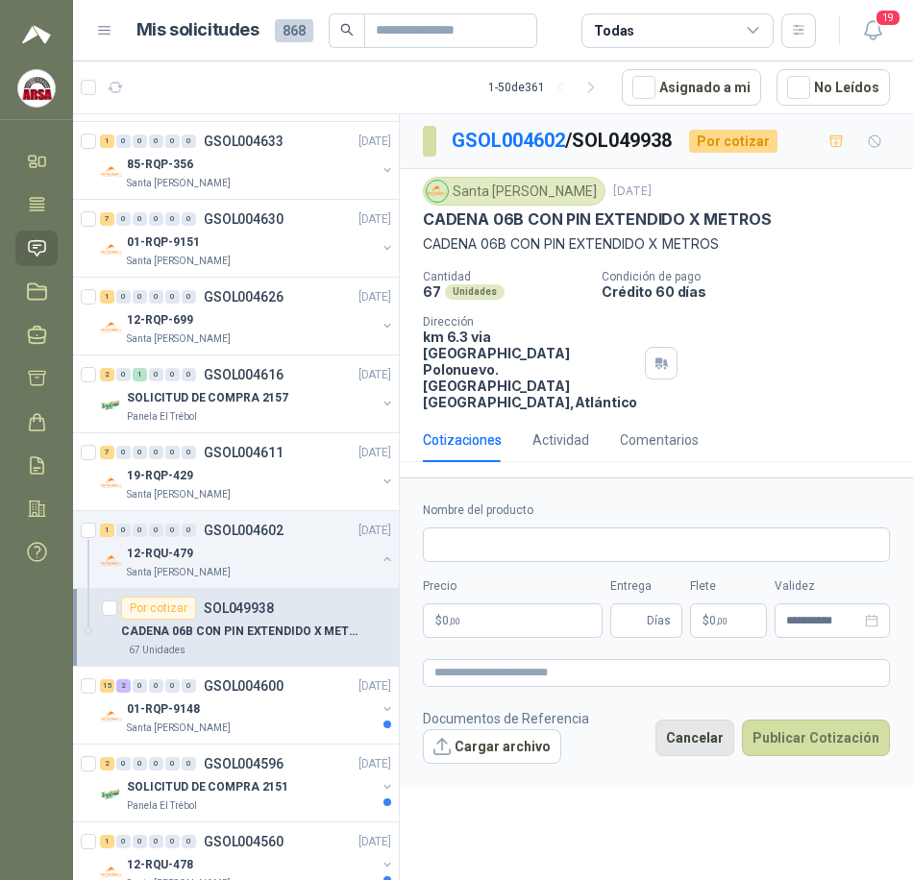
click at [697, 756] on button "Cancelar" at bounding box center [694, 737] width 79 height 37
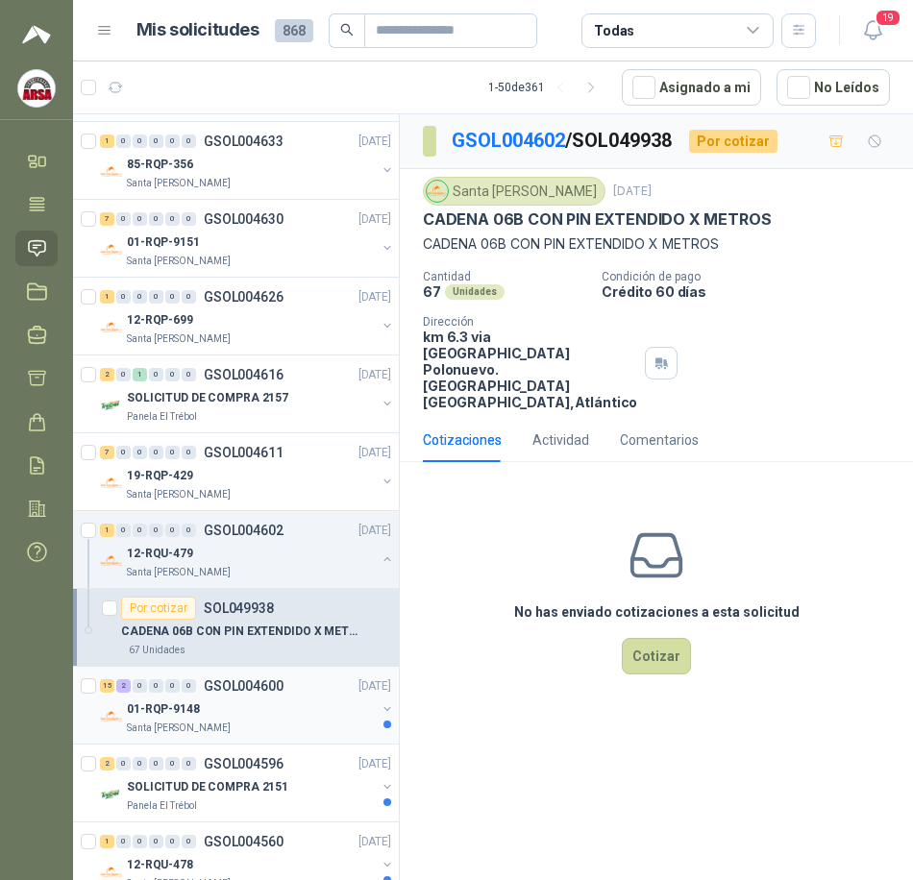
click at [215, 712] on div "01-RQP-9148" at bounding box center [251, 708] width 249 height 23
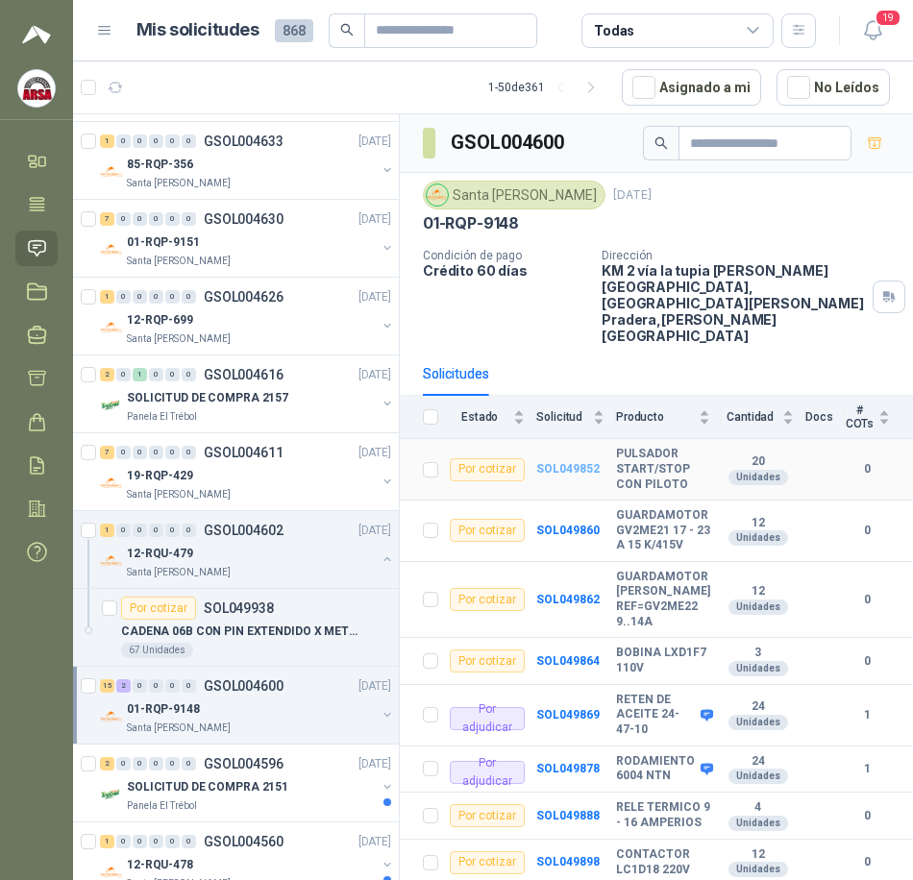
click at [561, 462] on b "SOL049852" at bounding box center [567, 468] width 63 height 13
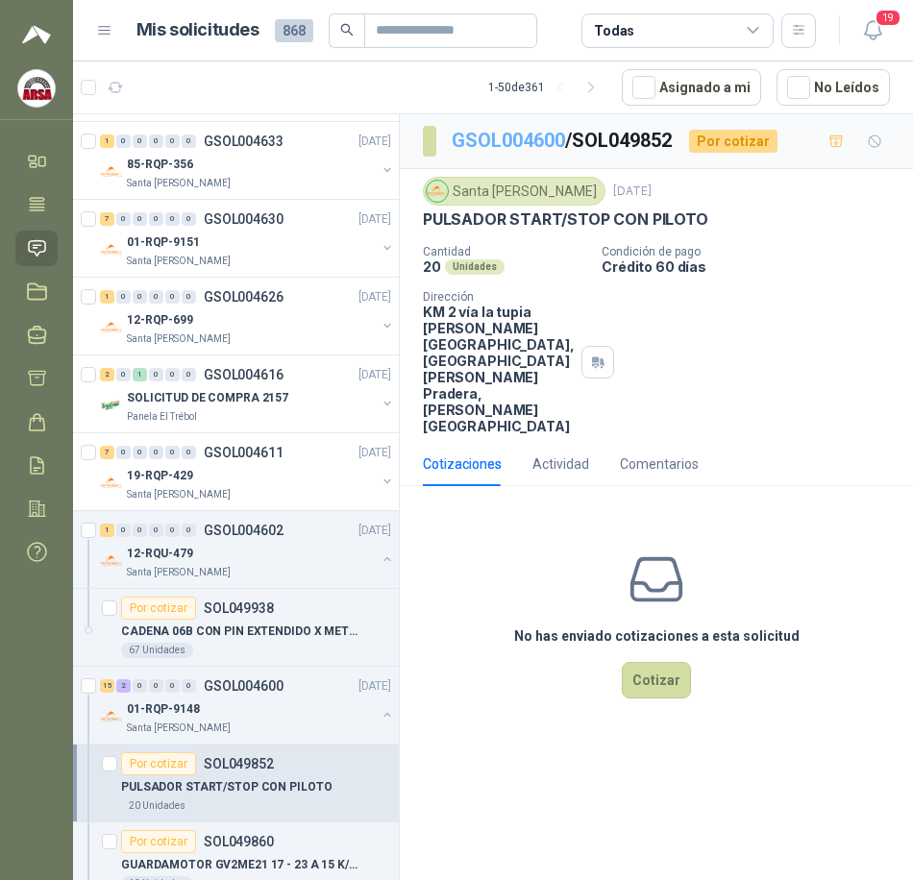
click at [487, 134] on link "GSOL004600" at bounding box center [507, 140] width 113 height 23
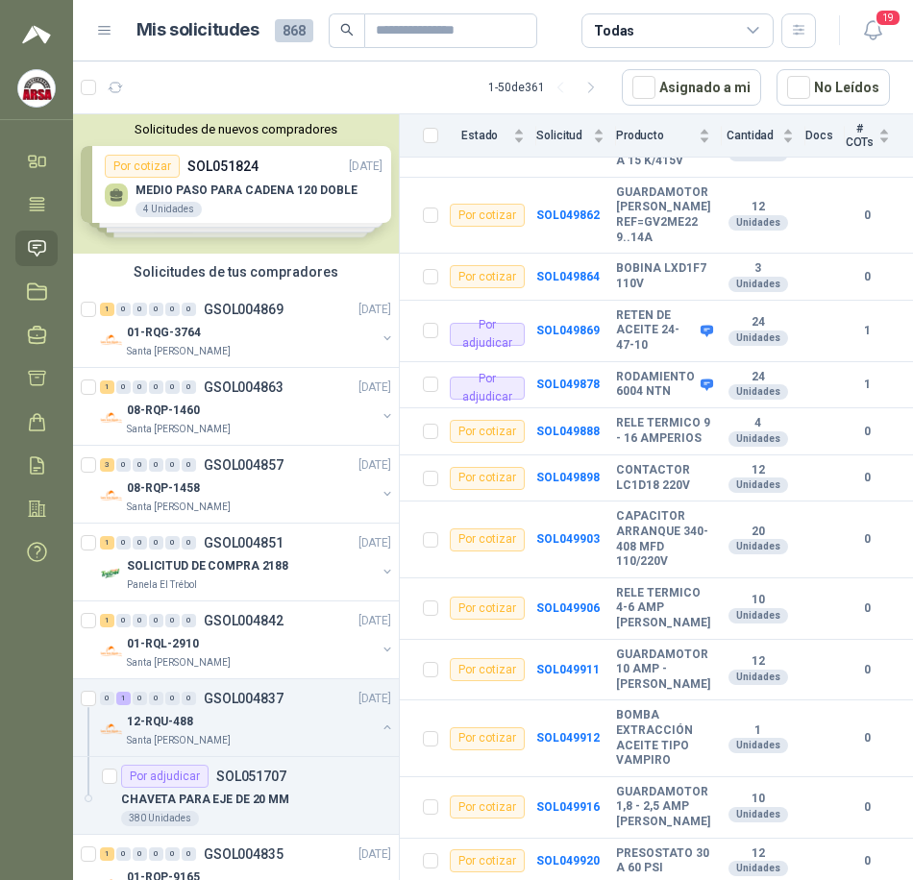
click at [222, 176] on div "Solicitudes de nuevos compradores Por cotizar SOL051824 [DATE] MEDIO PASO PARA …" at bounding box center [236, 183] width 326 height 139
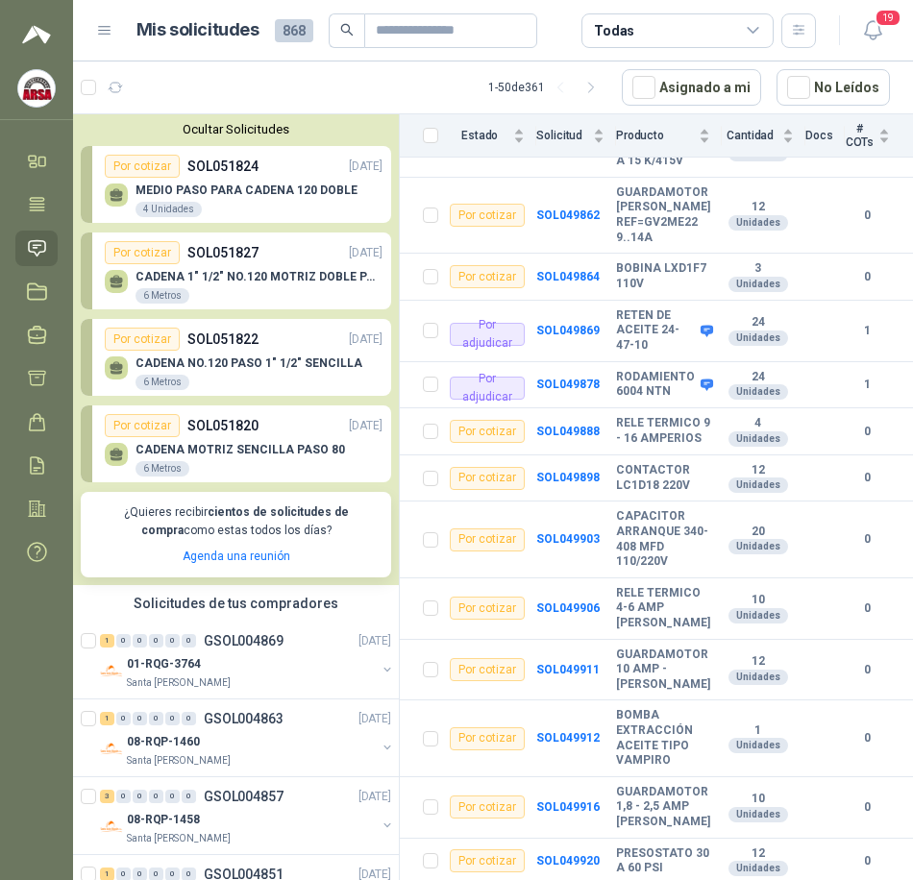
click at [271, 434] on div "Por cotizar SOL051820 [DATE]" at bounding box center [244, 425] width 278 height 23
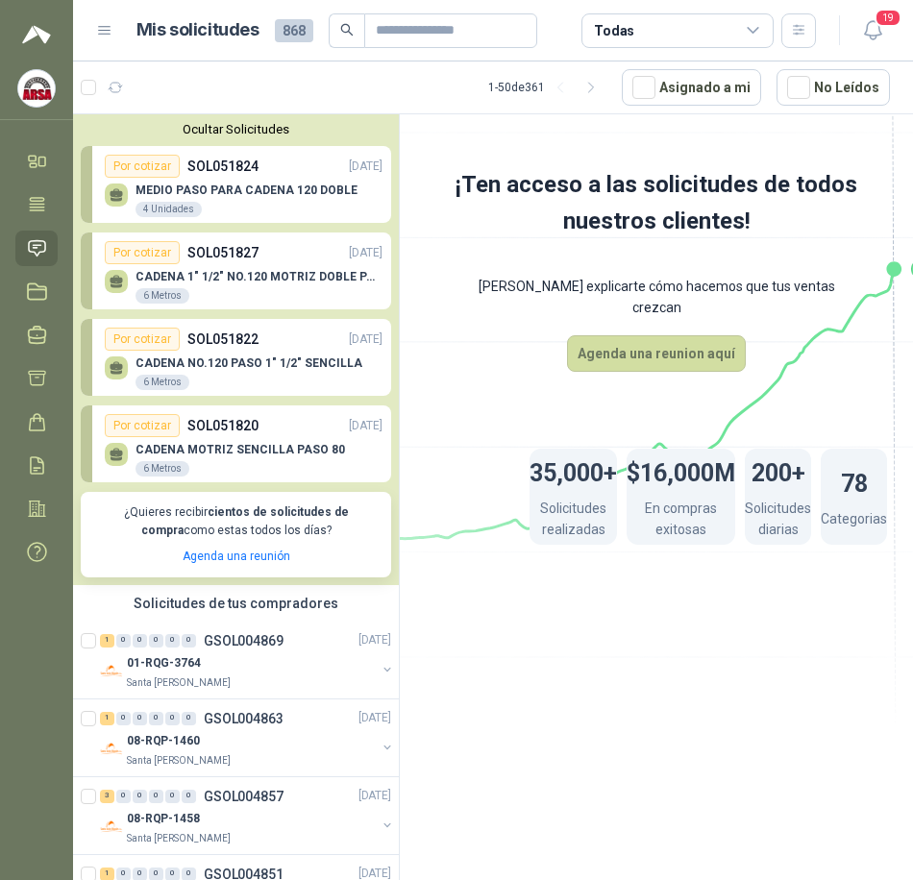
click at [254, 354] on div "[PERSON_NAME] NO.120 PASO 1" 1/2" SENCILLA 6 Metros" at bounding box center [244, 371] width 278 height 40
click at [273, 257] on div "Por cotizar SOL051827 [DATE]" at bounding box center [244, 252] width 278 height 23
click at [256, 180] on div "MEDIO PASO PARA CADENA 120 DOBLE 4 Unidades" at bounding box center [244, 198] width 278 height 40
click at [881, 32] on icon "button" at bounding box center [873, 30] width 24 height 24
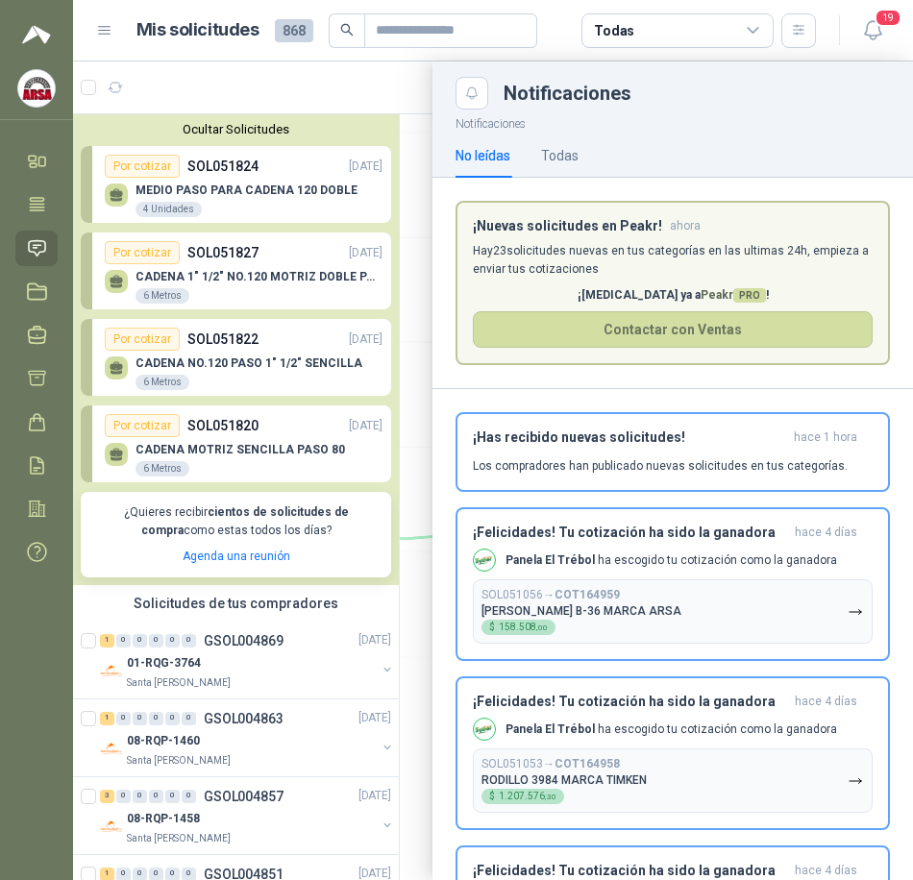
click at [103, 36] on icon at bounding box center [104, 30] width 17 height 17
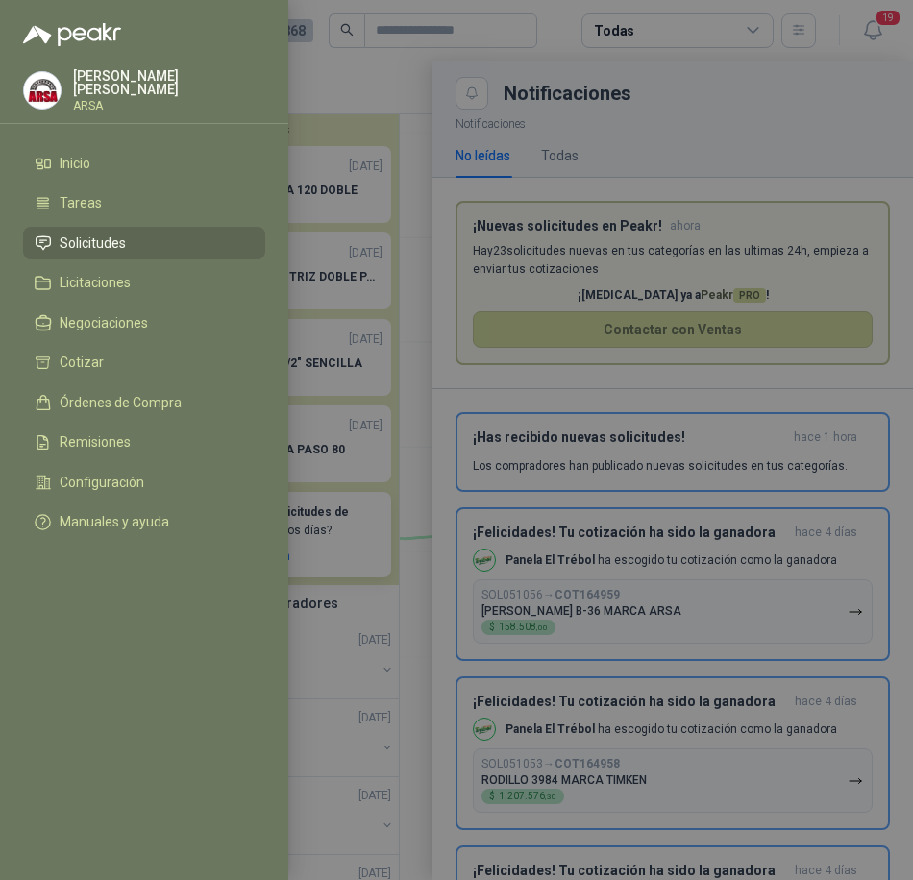
click at [322, 77] on div at bounding box center [456, 440] width 913 height 880
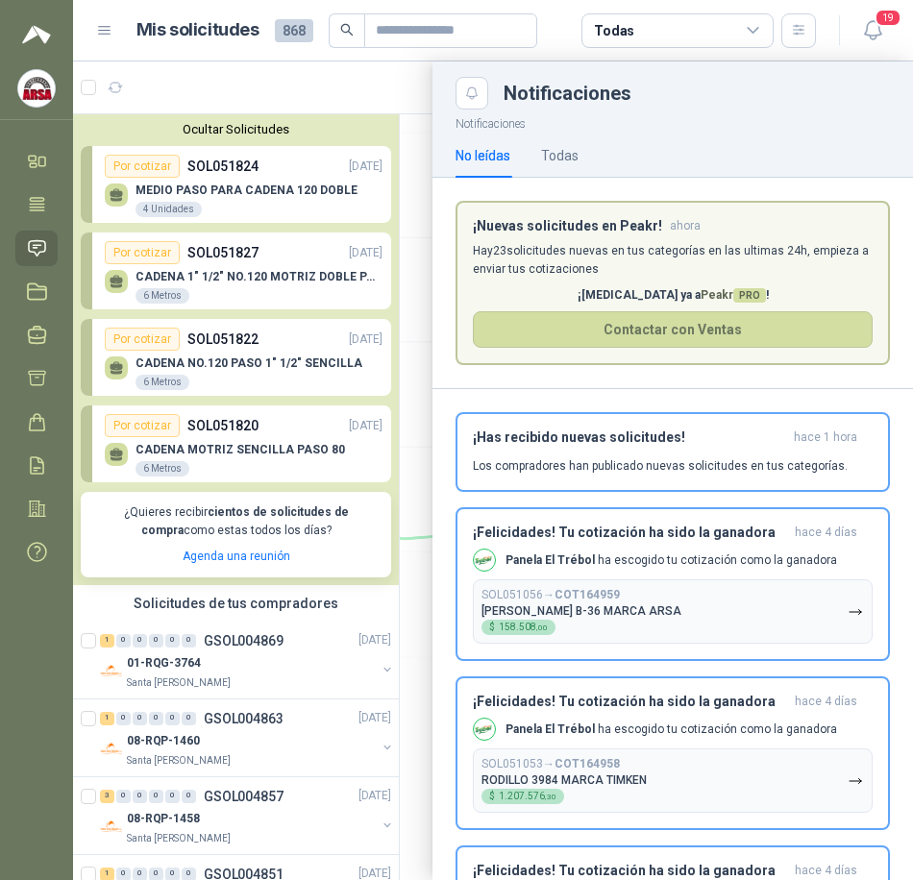
click at [24, 92] on img at bounding box center [36, 88] width 37 height 37
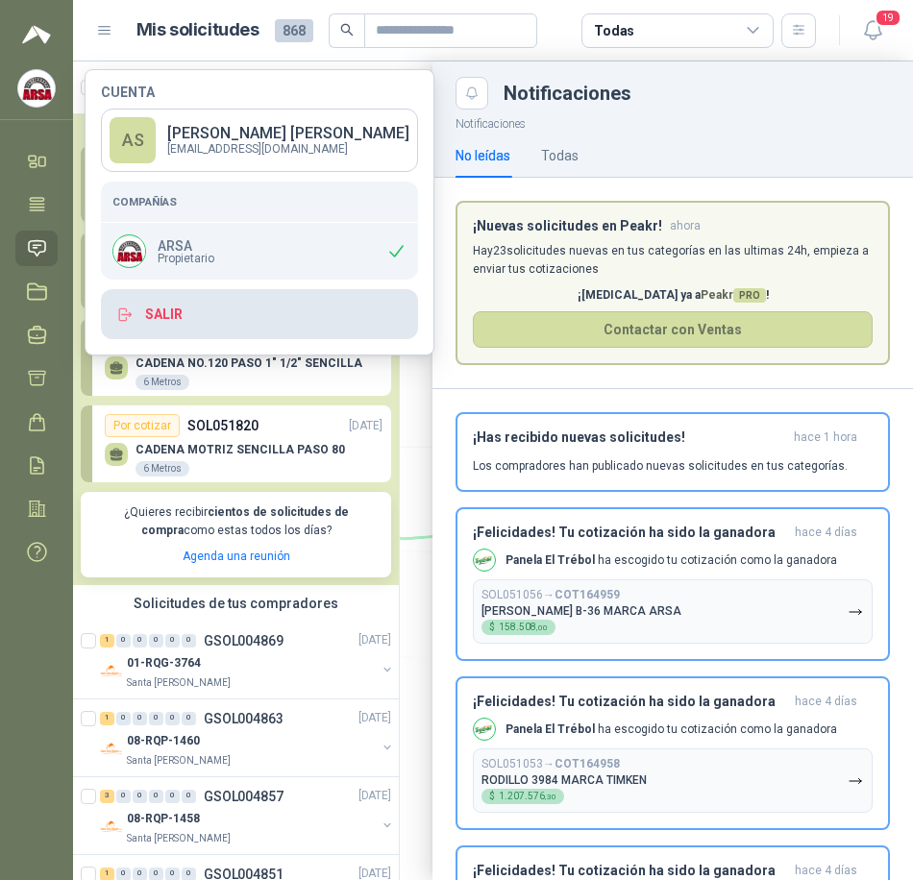
click at [195, 329] on button "Salir" at bounding box center [259, 314] width 317 height 50
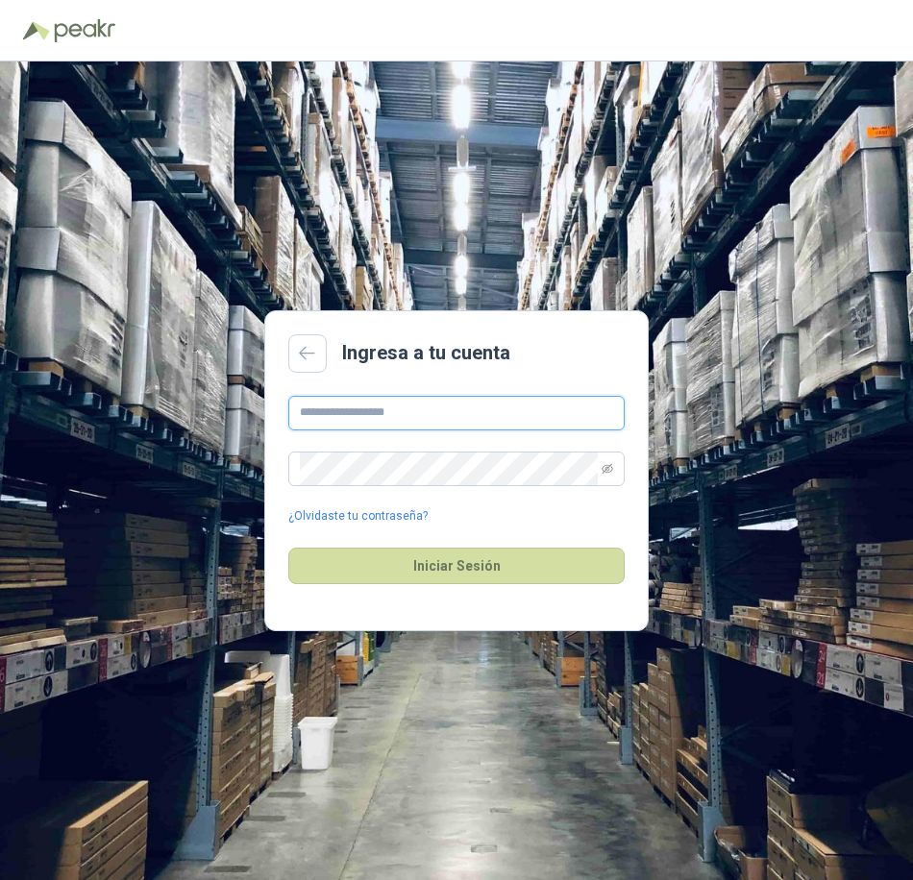
type input "**********"
